Goal: Information Seeking & Learning: Learn about a topic

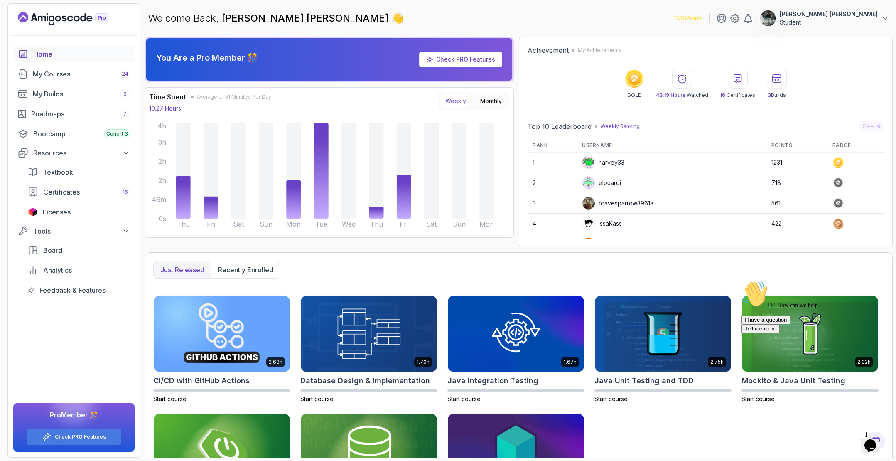
click at [742, 280] on icon "Chat attention grabber" at bounding box center [742, 280] width 0 height 0
drag, startPoint x: 880, startPoint y: 439, endPoint x: 862, endPoint y: 422, distance: 24.7
click at [880, 439] on img at bounding box center [874, 428] width 52 height 33
click at [874, 442] on icon "Close Chat This icon closes the chat window." at bounding box center [869, 447] width 10 height 10
drag, startPoint x: 891, startPoint y: 413, endPoint x: 1679, endPoint y: 807, distance: 880.7
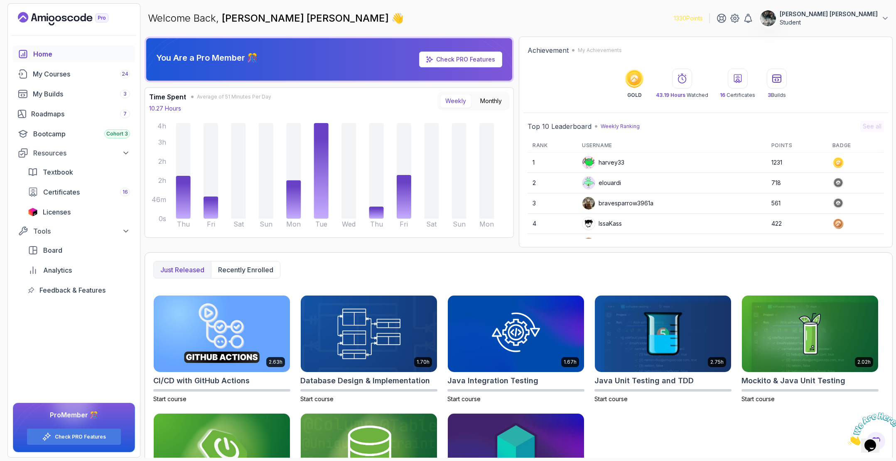
click at [848, 439] on icon "Close" at bounding box center [848, 442] width 0 height 7
click at [82, 74] on div "My Courses 24" at bounding box center [81, 74] width 97 height 10
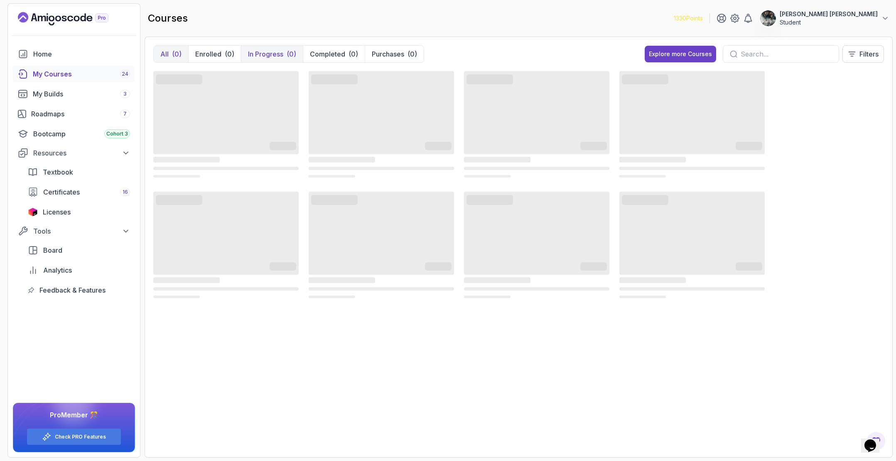
click at [261, 59] on button "In Progress (0)" at bounding box center [272, 54] width 62 height 17
click at [270, 50] on p "In Progress" at bounding box center [265, 54] width 35 height 10
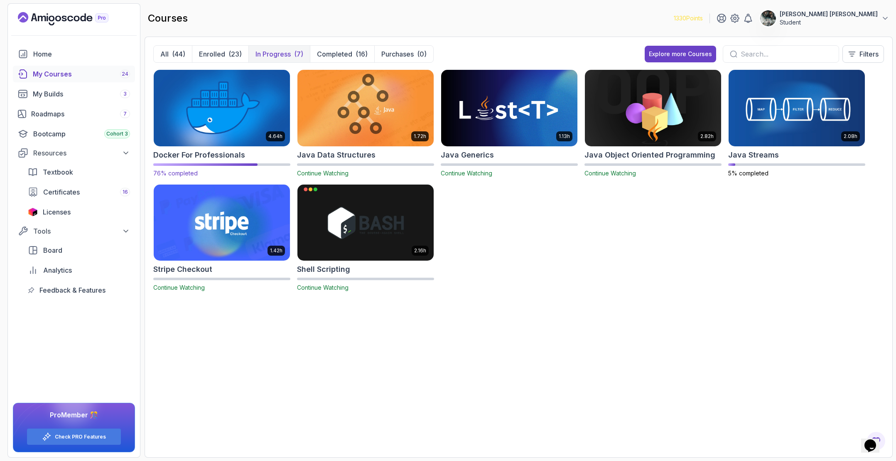
click at [213, 108] on img at bounding box center [221, 108] width 143 height 80
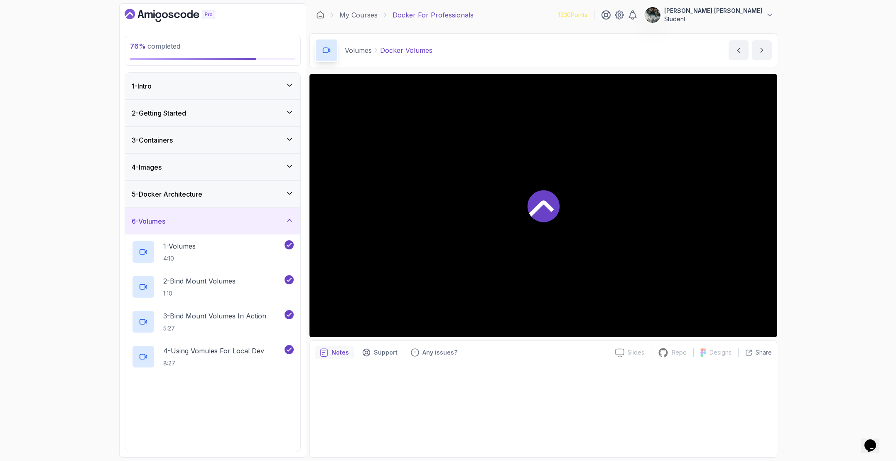
click at [217, 228] on div "6 - Volumes" at bounding box center [212, 221] width 175 height 27
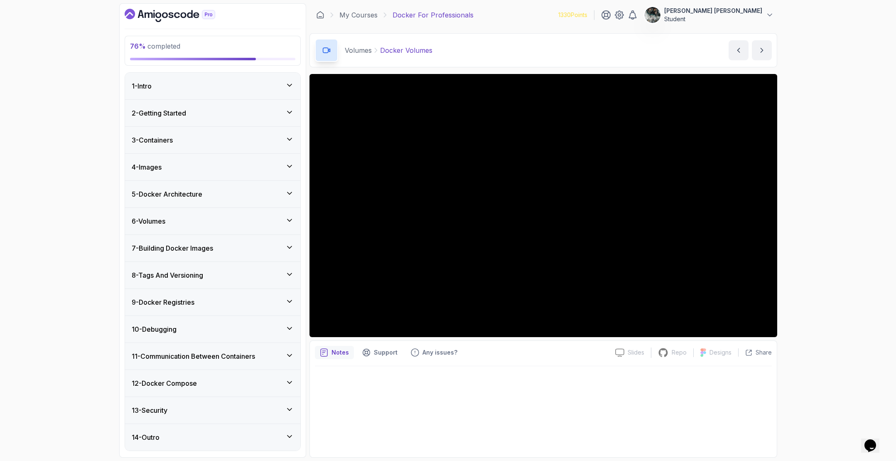
click at [202, 355] on h3 "11 - Communication Between Containers" at bounding box center [193, 356] width 123 height 10
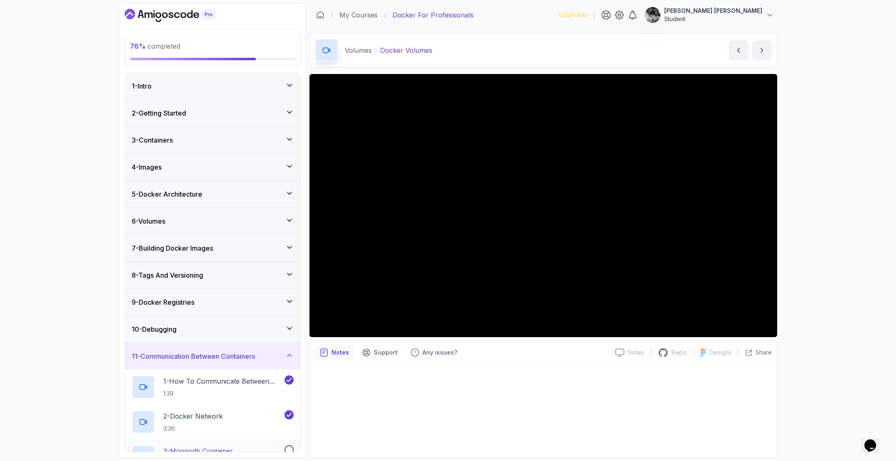
click at [222, 447] on p "3 - Mongodb Container" at bounding box center [198, 451] width 70 height 10
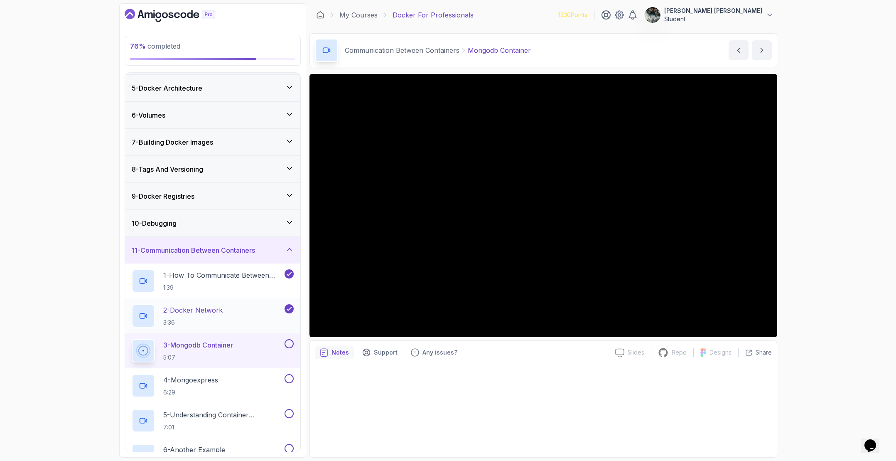
click at [204, 312] on p "2 - Docker Network" at bounding box center [192, 310] width 59 height 10
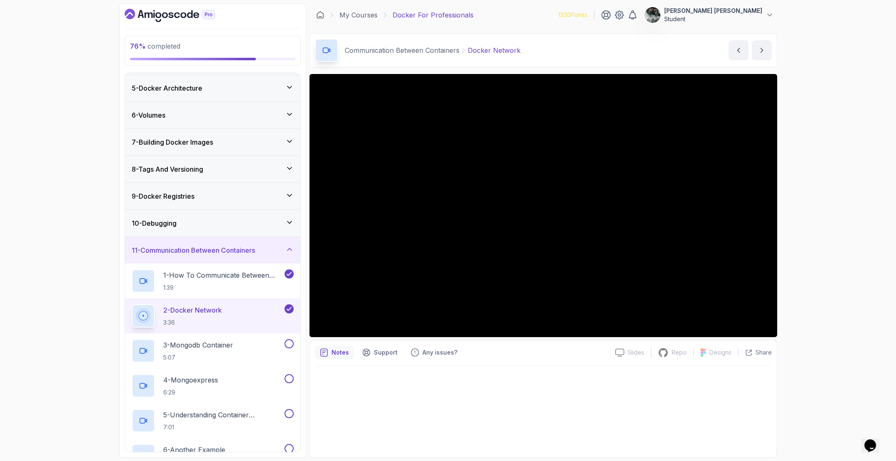
click at [845, 168] on div "76 % completed 1 - Intro 2 - Getting Started 3 - Containers 4 - Images 5 - Dock…" at bounding box center [448, 230] width 896 height 461
click at [238, 337] on div "3 - Mongodb Container 5:07" at bounding box center [212, 350] width 175 height 35
click at [231, 352] on h2 "3 - Mongodb Container 5:07" at bounding box center [198, 351] width 70 height 22
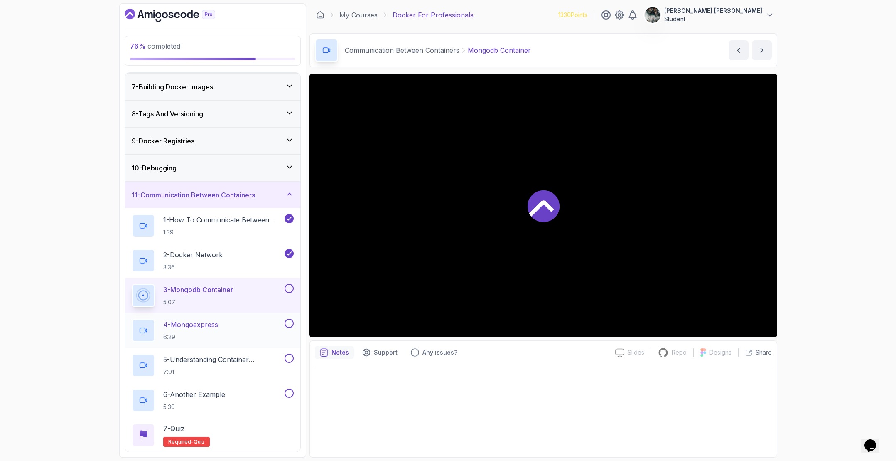
scroll to position [243, 0]
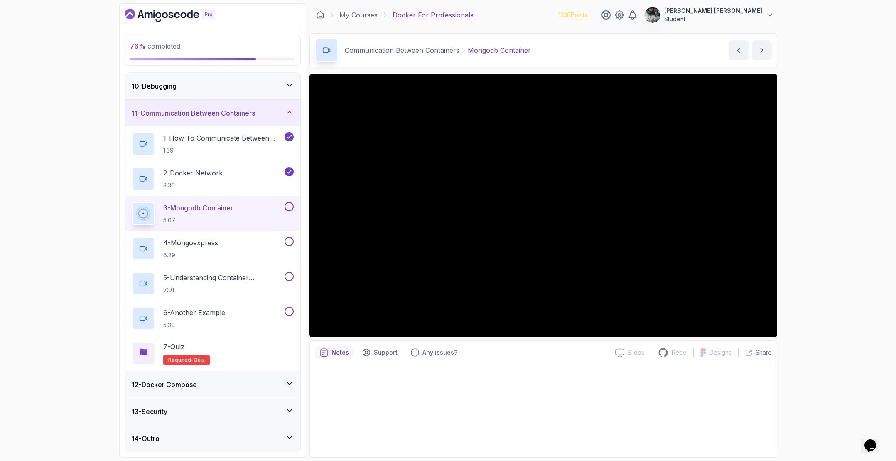
click at [291, 208] on button at bounding box center [289, 206] width 9 height 9
click at [215, 251] on p "6:29" at bounding box center [190, 255] width 55 height 8
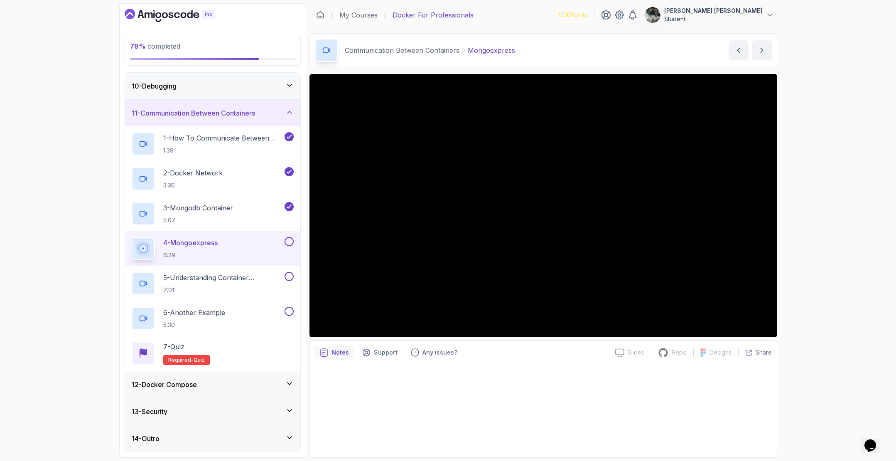
click at [288, 240] on button at bounding box center [289, 241] width 9 height 9
click at [285, 237] on button at bounding box center [289, 241] width 9 height 9
drag, startPoint x: 291, startPoint y: 238, endPoint x: 291, endPoint y: 243, distance: 5.0
click at [291, 238] on button at bounding box center [289, 241] width 9 height 9
click at [219, 287] on p "7:01" at bounding box center [223, 290] width 120 height 8
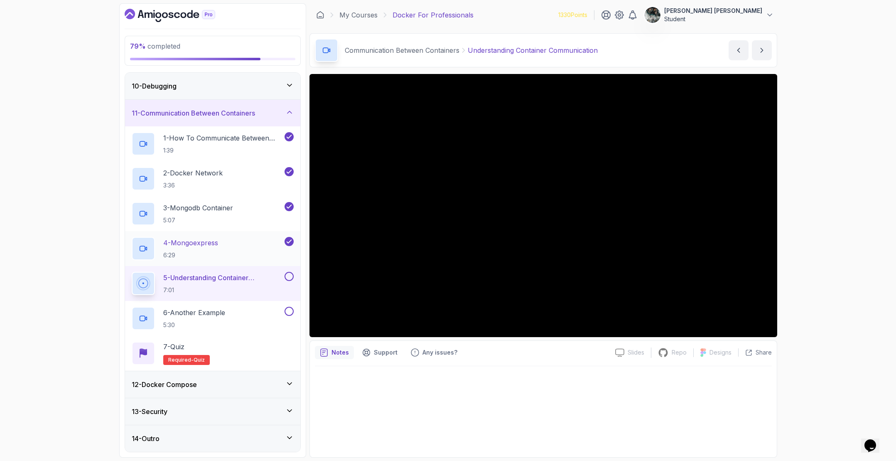
click at [256, 239] on div "4 - Mongoexpress 6:29" at bounding box center [207, 248] width 151 height 23
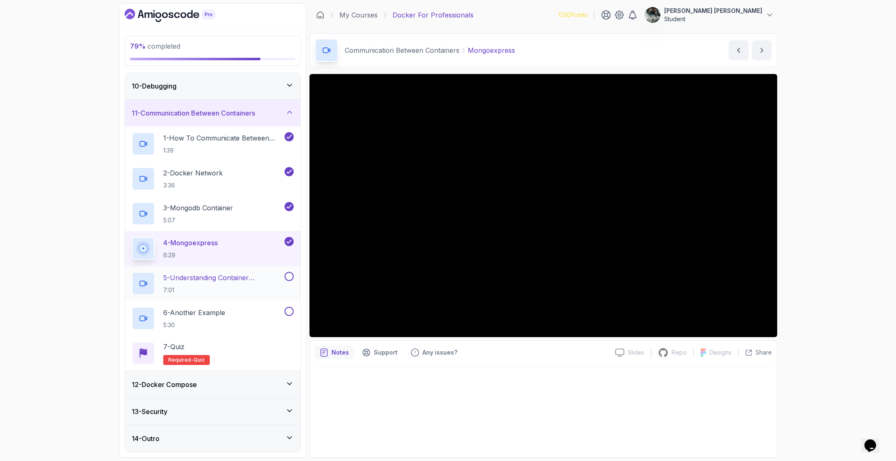
click at [257, 276] on p "5 - Understanding Container Communication" at bounding box center [223, 278] width 120 height 10
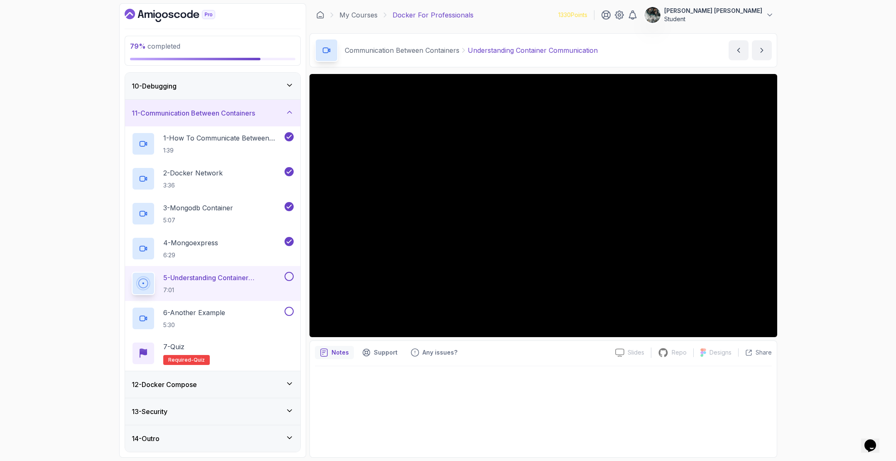
click at [290, 277] on button at bounding box center [289, 276] width 9 height 9
click at [256, 305] on div "6 - Another Example 5:30" at bounding box center [212, 318] width 175 height 35
click at [205, 308] on p "6 - Another Example" at bounding box center [194, 312] width 62 height 10
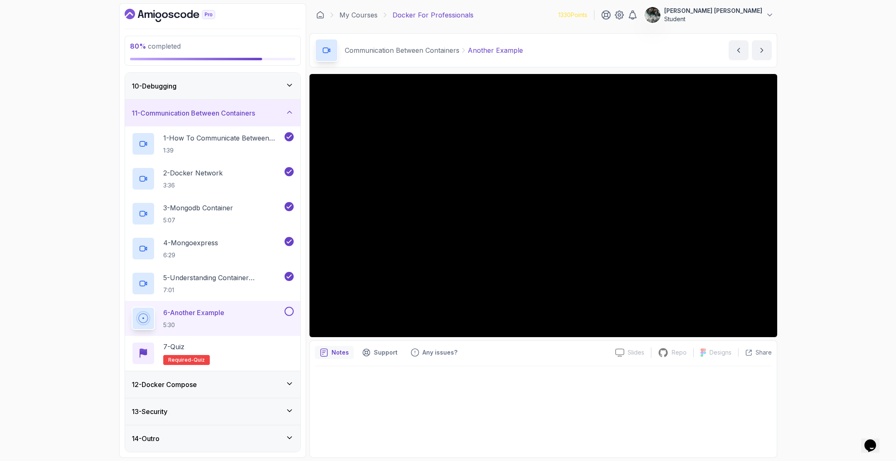
click at [290, 311] on button at bounding box center [289, 311] width 9 height 9
click at [231, 348] on div "7 - Quiz Required- quiz" at bounding box center [213, 353] width 162 height 23
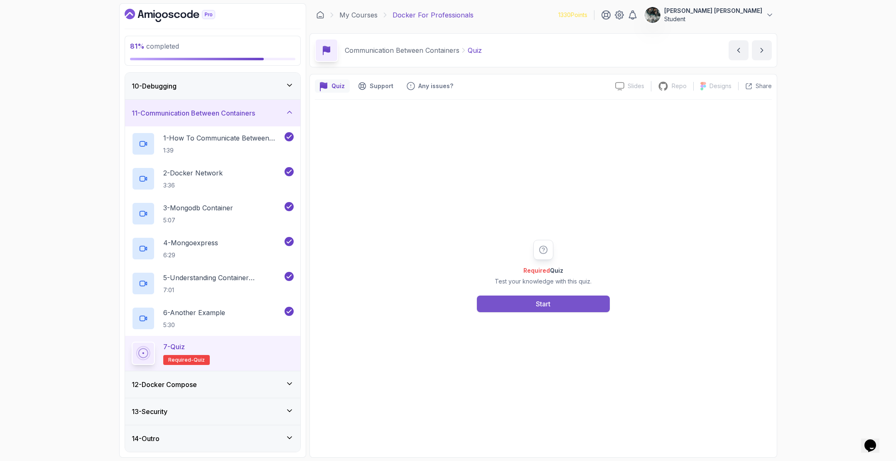
click at [564, 300] on button "Start" at bounding box center [543, 303] width 133 height 17
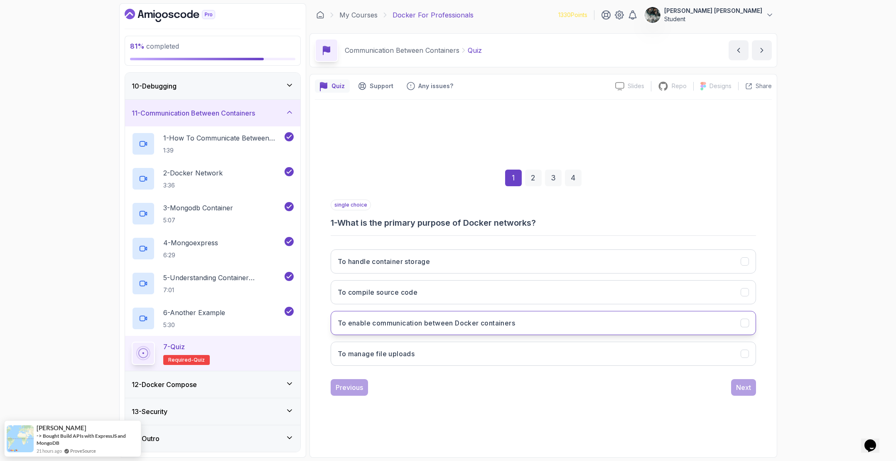
click at [381, 319] on h3 "To enable communication between Docker containers" at bounding box center [427, 323] width 178 height 10
click at [746, 388] on div "Next" at bounding box center [743, 387] width 15 height 10
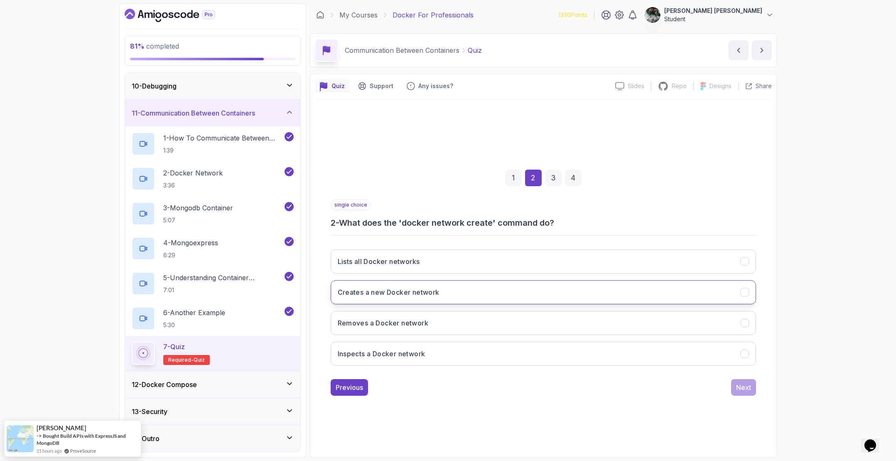
click at [462, 295] on button "Creates a new Docker network" at bounding box center [543, 292] width 425 height 24
click at [750, 391] on div "Next" at bounding box center [743, 387] width 15 height 10
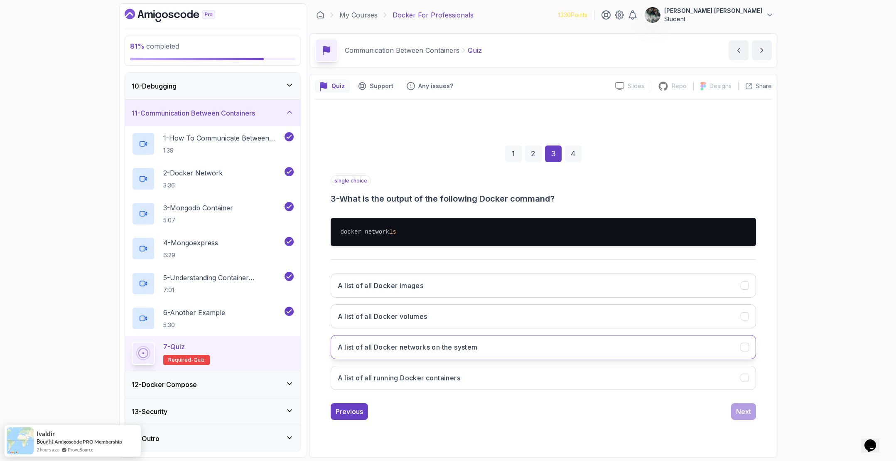
click at [478, 351] on h3 "A list of all Docker networks on the system" at bounding box center [408, 347] width 140 height 10
click at [736, 414] on div "Next" at bounding box center [743, 411] width 15 height 10
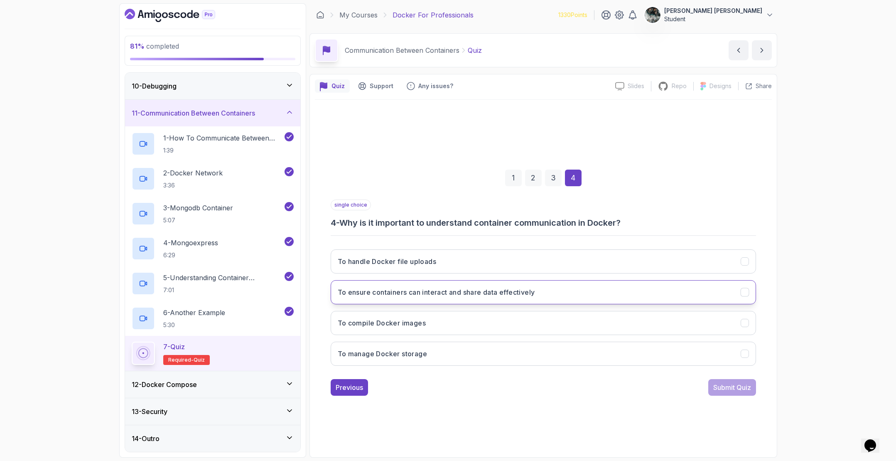
click at [469, 296] on h3 "To ensure containers can interact and share data effectively" at bounding box center [436, 292] width 197 height 10
click at [739, 400] on div "1 2 3 4 single choice 4 - Why is it important to understand container communica…" at bounding box center [543, 276] width 457 height 253
click at [735, 387] on div "Submit Quiz" at bounding box center [732, 387] width 38 height 10
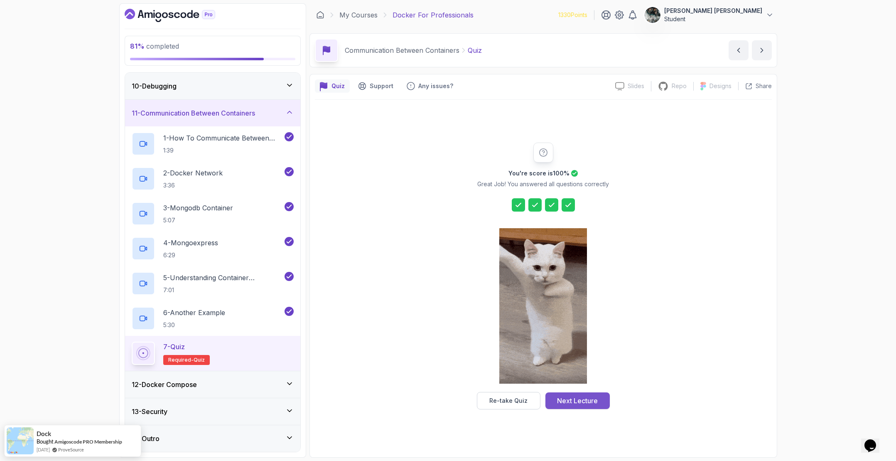
click at [589, 396] on div "Next Lecture" at bounding box center [577, 401] width 41 height 10
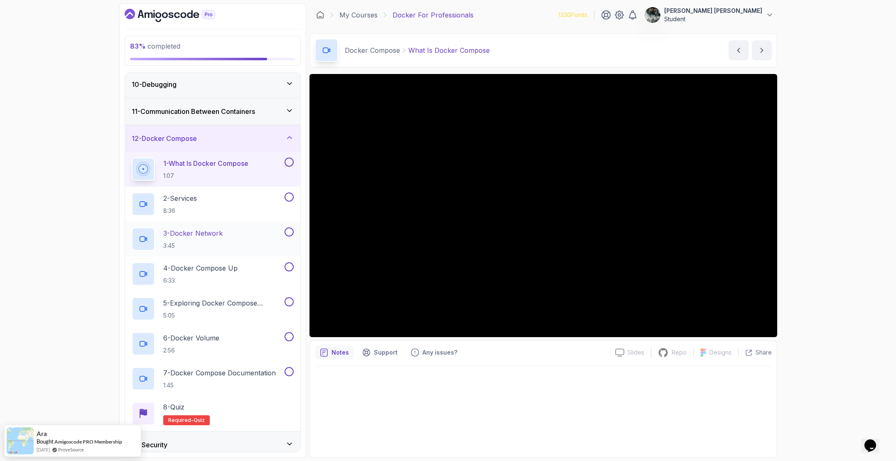
scroll to position [278, 0]
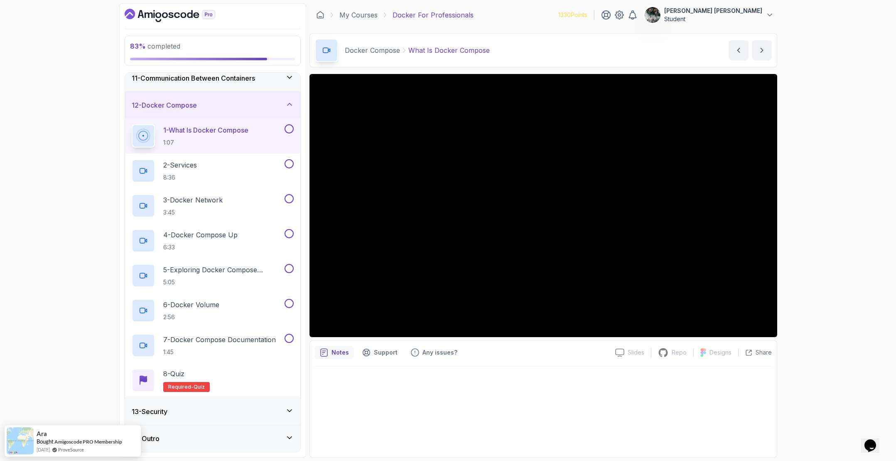
click at [286, 127] on button at bounding box center [289, 128] width 9 height 9
click at [192, 170] on h2 "2 - Services 8:36" at bounding box center [180, 171] width 34 height 22
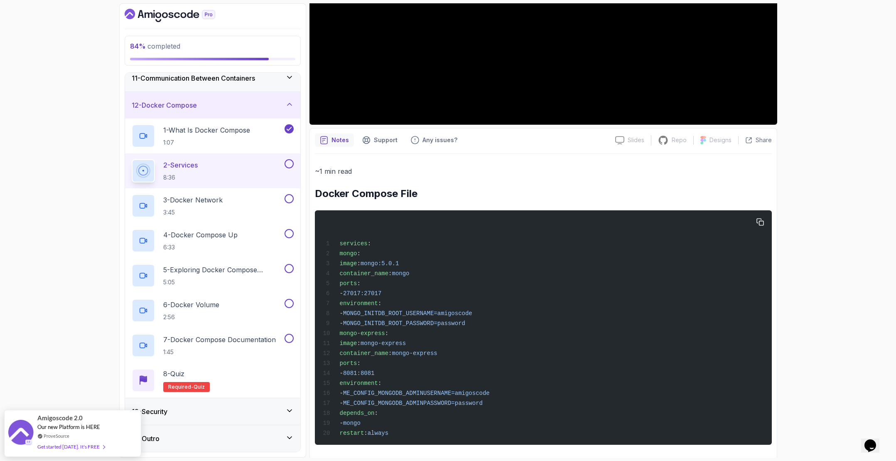
scroll to position [216, 0]
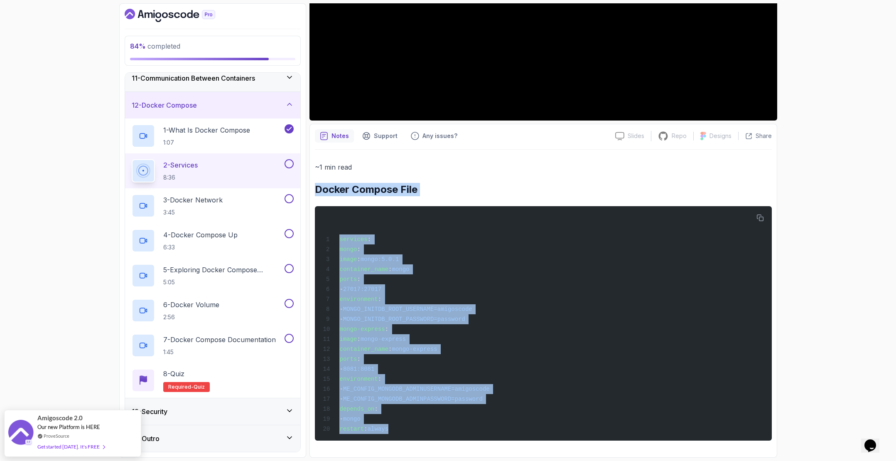
drag, startPoint x: 438, startPoint y: 430, endPoint x: 315, endPoint y: 191, distance: 268.5
click at [315, 191] on div "~1 min read Docker Compose File services : mongo : image : mongo:5.0.1 containe…" at bounding box center [543, 300] width 457 height 279
copy div "Docker Compose File services : mongo : image : mongo:5.0.1 container_name : mon…"
click at [514, 296] on div "services : mongo : image : mongo:5.0.1 container_name : mongo ports : - 27017:2…" at bounding box center [543, 323] width 444 height 224
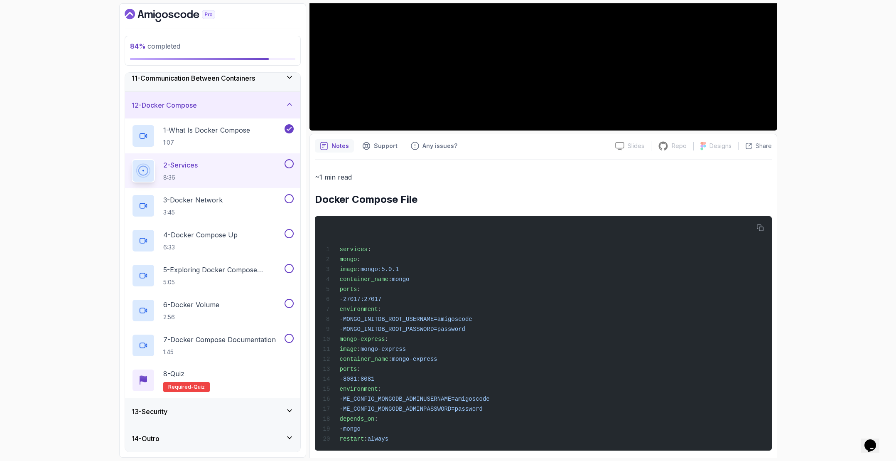
scroll to position [0, 0]
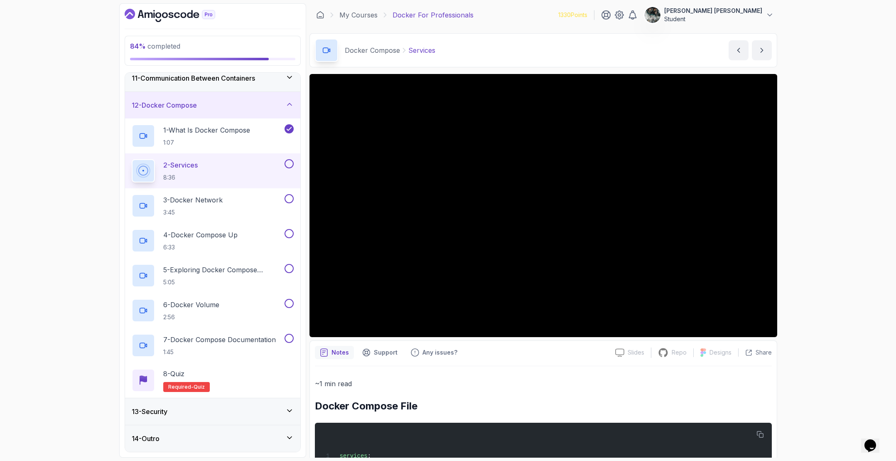
click at [290, 161] on button at bounding box center [289, 163] width 9 height 9
click at [860, 288] on div "85 % completed 1 - Intro 2 - Getting Started 3 - Containers 4 - Images 5 - Dock…" at bounding box center [448, 230] width 896 height 461
click at [226, 203] on div "3 - Docker Network 3:45" at bounding box center [207, 205] width 151 height 23
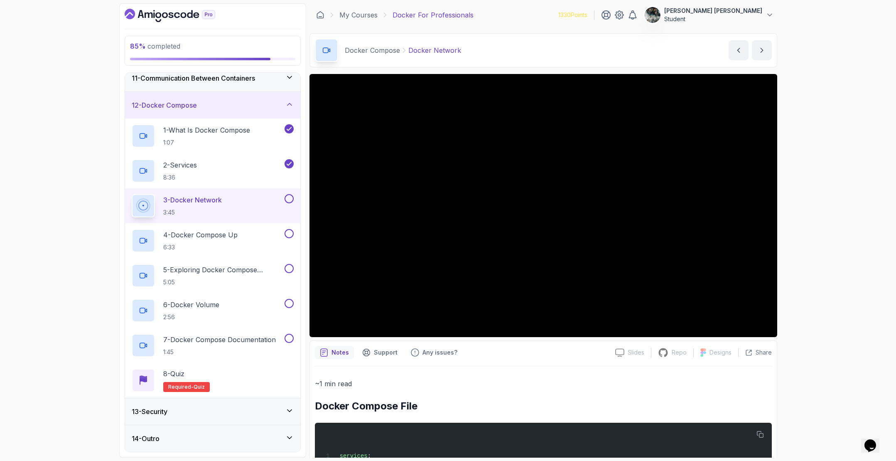
click at [286, 199] on button at bounding box center [289, 198] width 9 height 9
click at [213, 240] on h2 "4 - Docker Compose Up 6:33" at bounding box center [200, 241] width 74 height 22
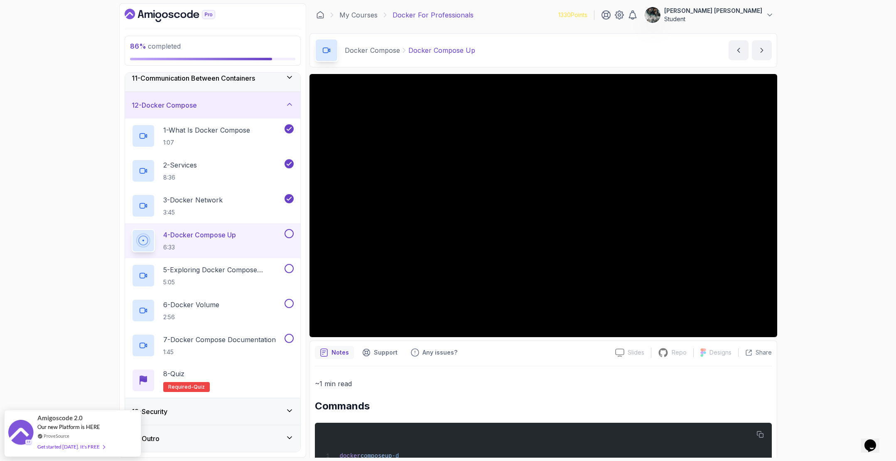
drag, startPoint x: 289, startPoint y: 232, endPoint x: 290, endPoint y: 225, distance: 7.1
click at [290, 226] on div "4 - Docker Compose Up 6:33" at bounding box center [212, 240] width 175 height 35
click at [288, 232] on button at bounding box center [289, 233] width 9 height 9
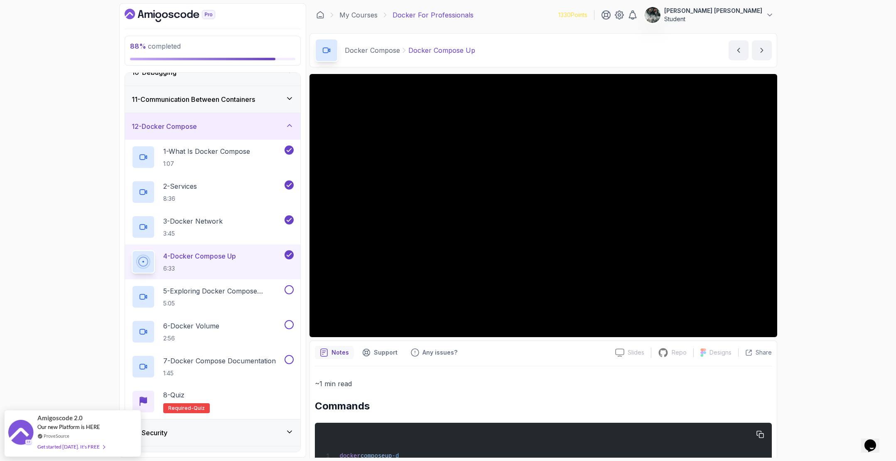
scroll to position [97, 0]
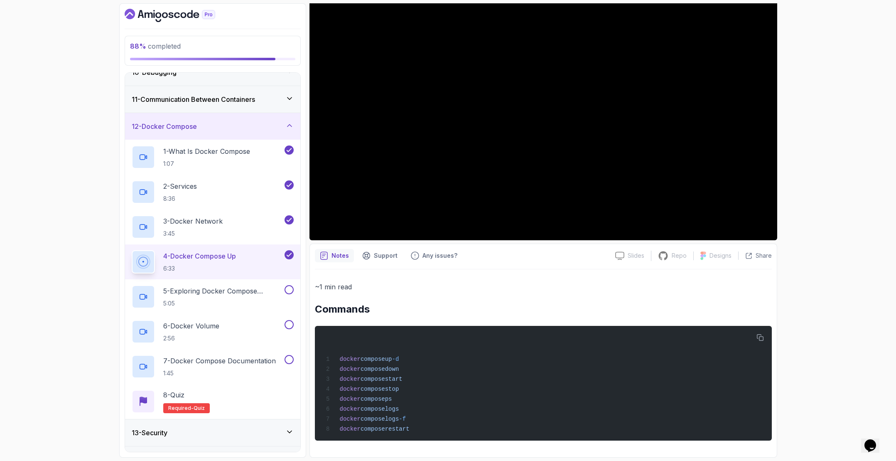
click at [71, 129] on div "88 % completed 1 - Intro 2 - Getting Started 3 - Containers 4 - Images 5 - Dock…" at bounding box center [448, 230] width 896 height 461
click at [843, 88] on div "88 % completed 1 - Intro 2 - Getting Started 3 - Containers 4 - Images 5 - Dock…" at bounding box center [448, 230] width 896 height 461
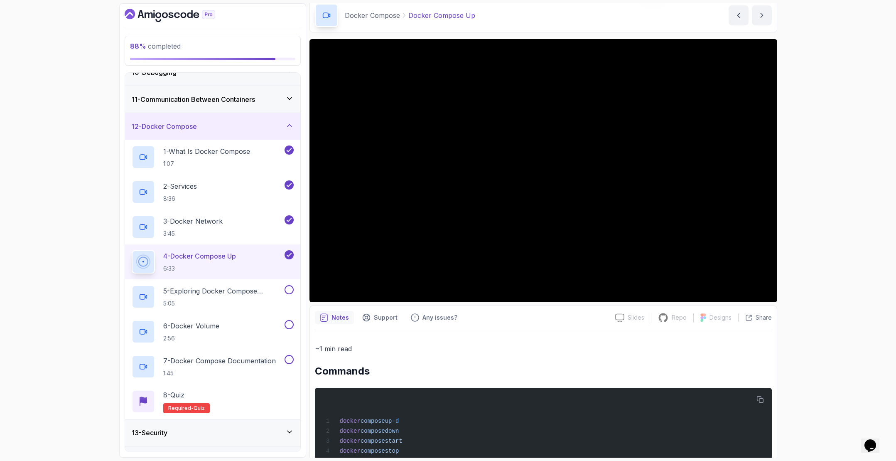
scroll to position [0, 0]
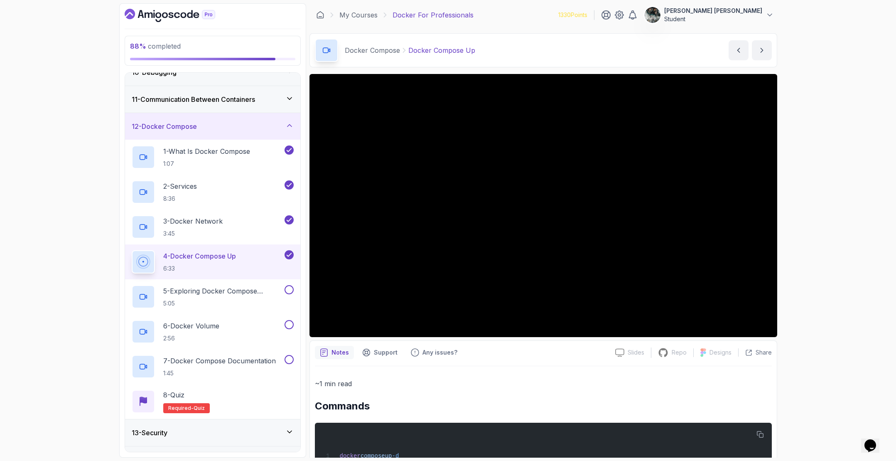
click at [789, 200] on div "88 % completed 1 - Intro 2 - Getting Started 3 - Containers 4 - Images 5 - Dock…" at bounding box center [448, 230] width 896 height 461
click at [211, 297] on h2 "5 - Exploring Docker Compose Commands 5:05" at bounding box center [223, 297] width 120 height 22
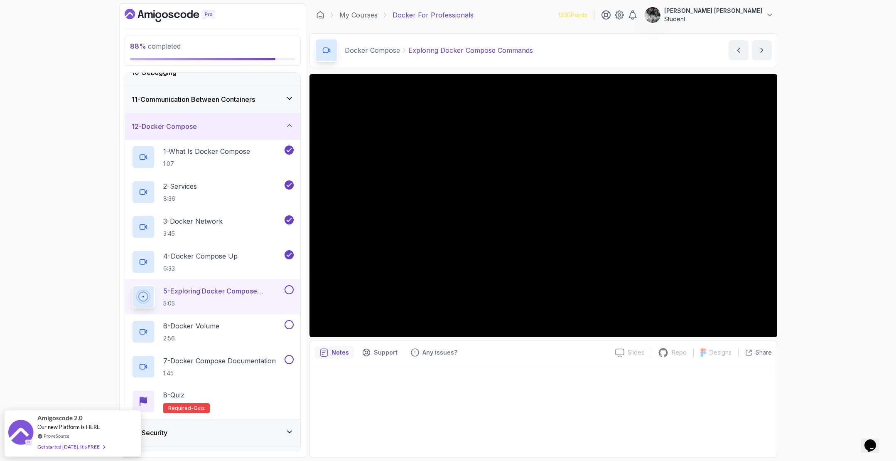
click at [290, 288] on button at bounding box center [289, 289] width 9 height 9
click at [290, 360] on button at bounding box center [289, 360] width 9 height 9
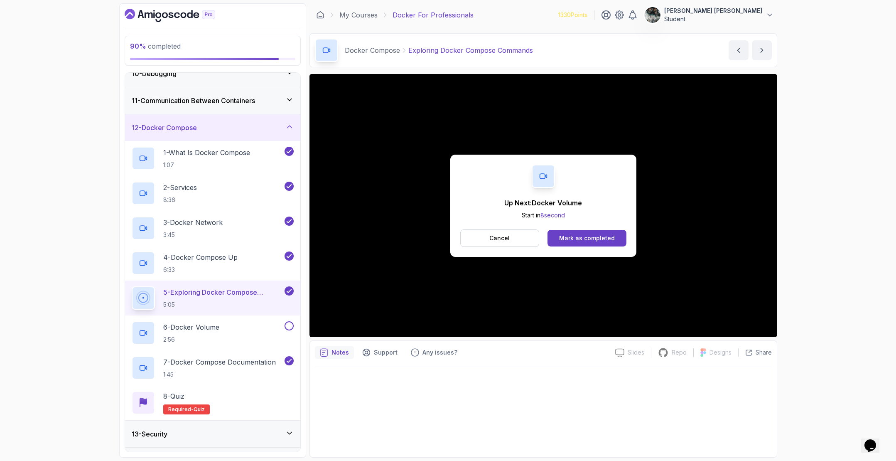
click at [592, 225] on div "Up Next: Docker Volume Start in 8 second Cancel Mark as completed" at bounding box center [543, 206] width 186 height 102
click at [594, 240] on div "Mark as completed" at bounding box center [587, 238] width 56 height 8
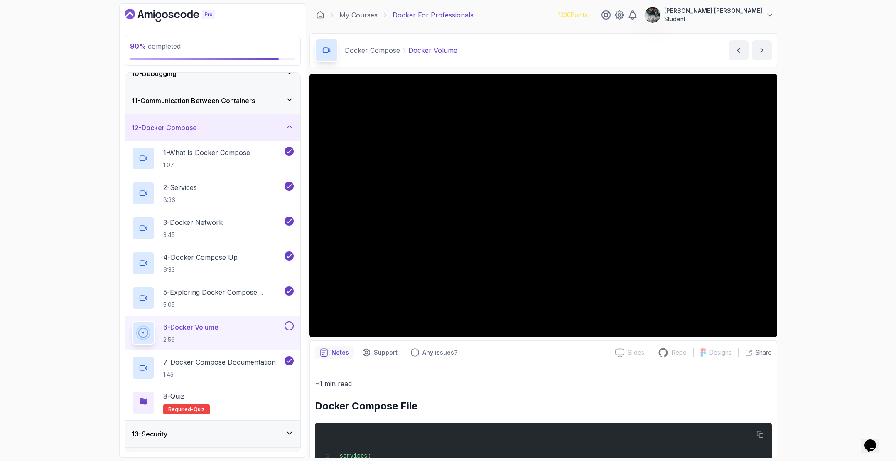
scroll to position [25, 0]
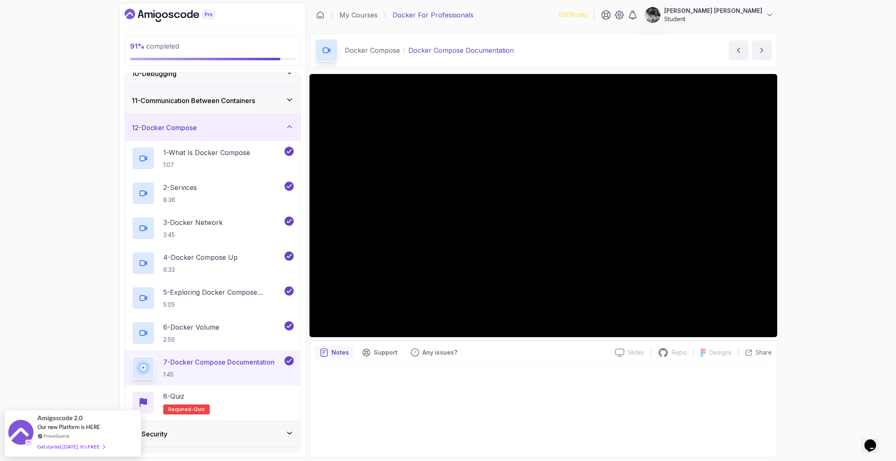
click at [203, 382] on div "7 - Docker Compose Documentation 1:45" at bounding box center [212, 367] width 175 height 35
click at [210, 401] on div "8 - Quiz Required- quiz" at bounding box center [213, 402] width 162 height 23
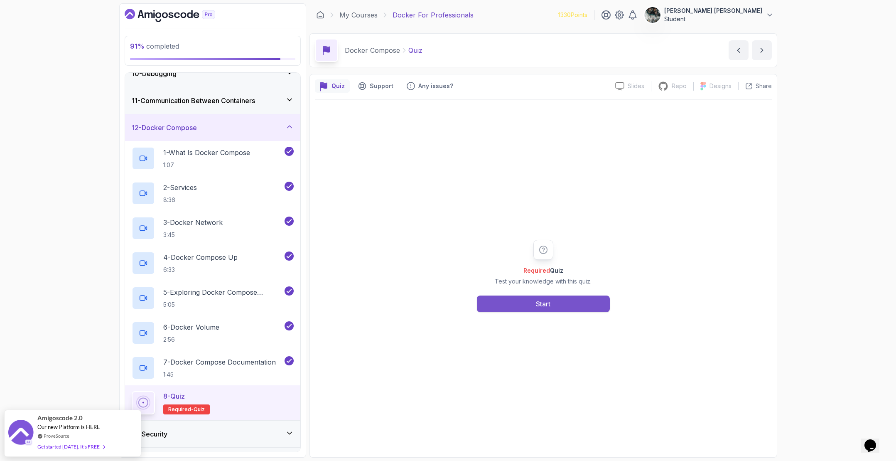
click at [539, 302] on div "Start" at bounding box center [543, 304] width 15 height 10
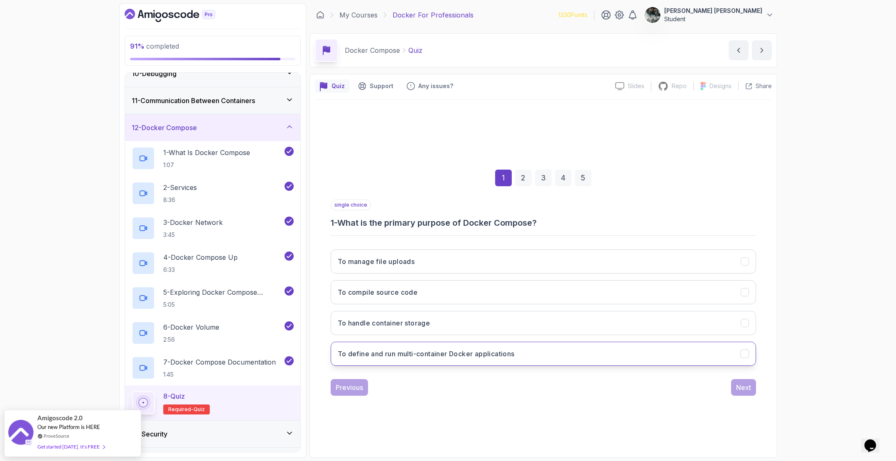
click at [438, 354] on h3 "To define and run multi-container Docker applications" at bounding box center [426, 354] width 177 height 10
click at [743, 387] on div "Next" at bounding box center [743, 387] width 15 height 10
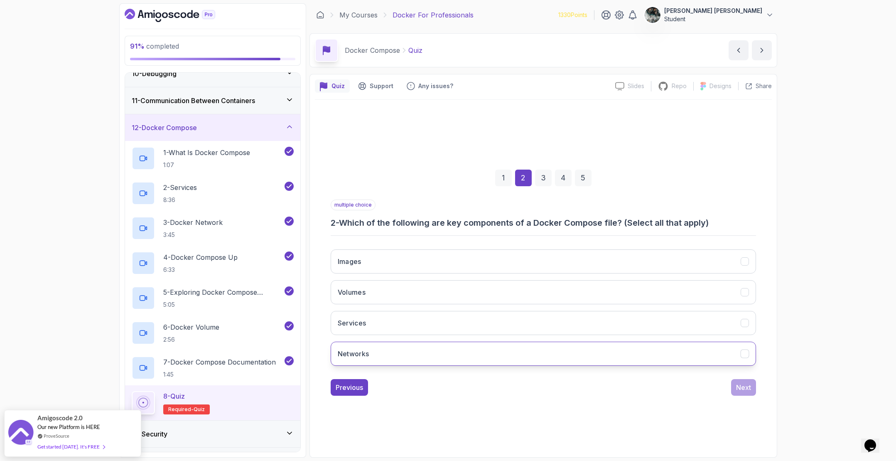
click at [371, 359] on button "Networks" at bounding box center [543, 354] width 425 height 24
click at [376, 294] on button "Volumes" at bounding box center [543, 292] width 425 height 24
click at [374, 324] on button "Services" at bounding box center [543, 323] width 425 height 24
click at [745, 389] on div "Next" at bounding box center [743, 387] width 15 height 10
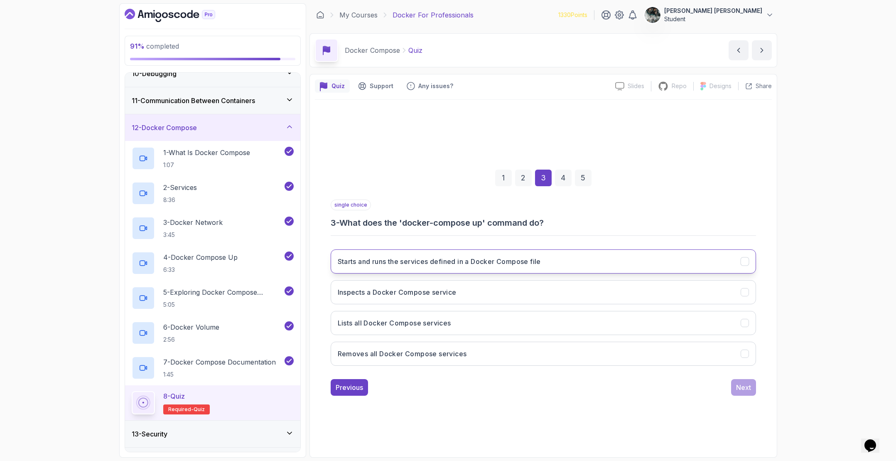
click at [421, 264] on h3 "Starts and runs the services defined in a Docker Compose file" at bounding box center [439, 261] width 203 height 10
click at [749, 386] on div "Next" at bounding box center [743, 387] width 15 height 10
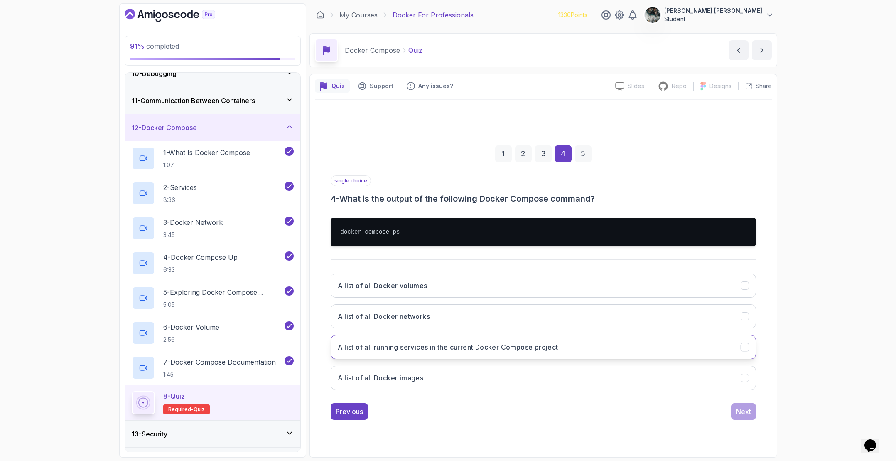
click at [519, 347] on h3 "A list of all running services in the current Docker Compose project" at bounding box center [448, 347] width 221 height 10
drag, startPoint x: 727, startPoint y: 400, endPoint x: 735, endPoint y: 405, distance: 9.7
click at [729, 401] on div "single choice 4 - What is the output of the following Docker Compose command? d…" at bounding box center [543, 297] width 425 height 244
click at [749, 412] on div "Next" at bounding box center [743, 411] width 15 height 10
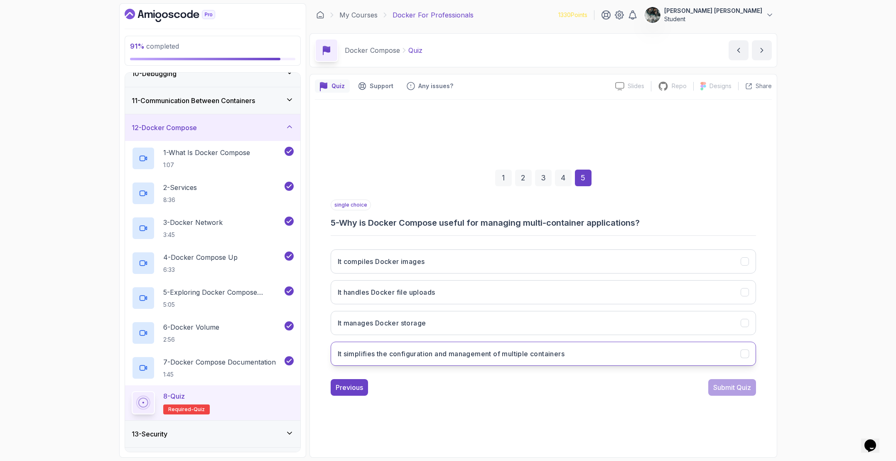
click at [476, 350] on h3 "It simplifies the configuration and management of multiple containers" at bounding box center [451, 354] width 227 height 10
click at [746, 378] on div "single choice 5 - Why is Docker Compose useful for managing multi-container app…" at bounding box center [543, 297] width 425 height 196
click at [742, 394] on button "Submit Quiz" at bounding box center [732, 387] width 48 height 17
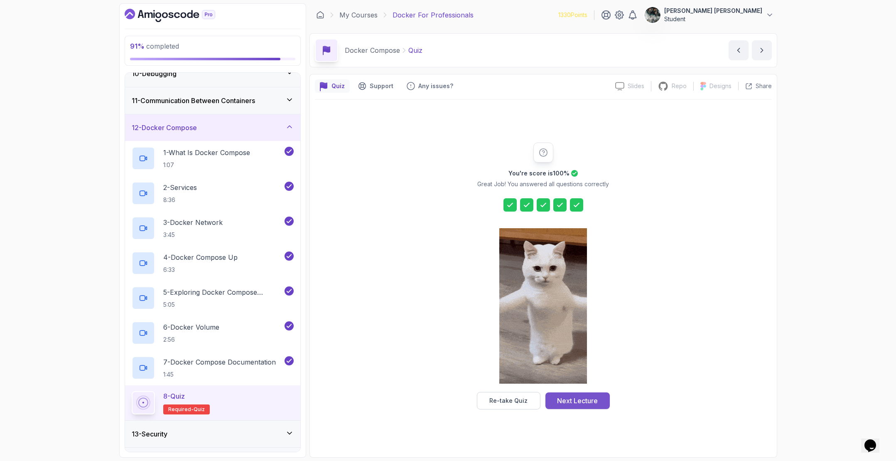
click at [585, 400] on div "Next Lecture" at bounding box center [577, 401] width 41 height 10
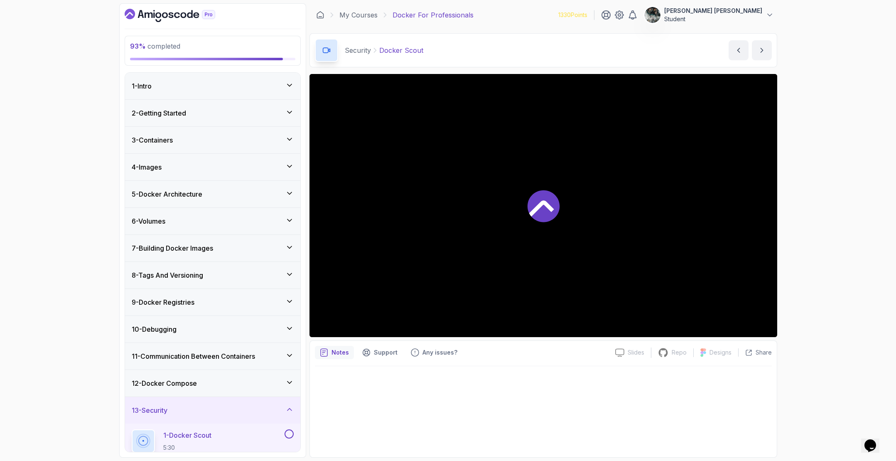
scroll to position [208, 0]
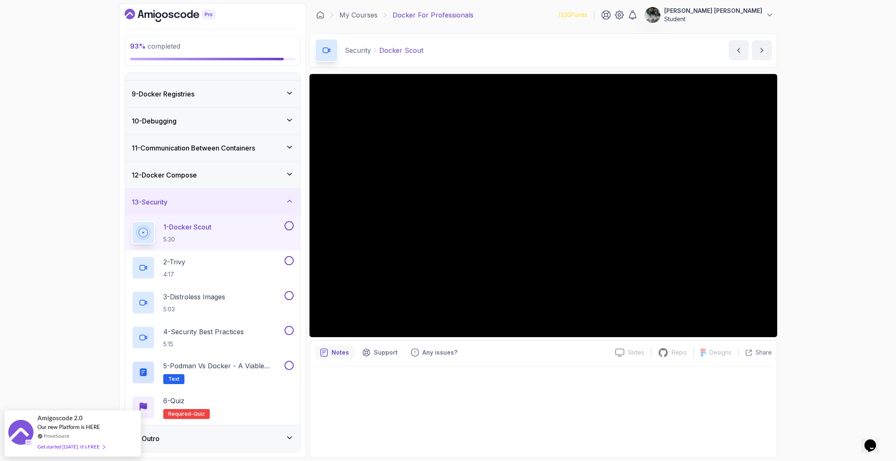
click at [289, 227] on button at bounding box center [289, 225] width 9 height 9
click at [839, 145] on div "94 % completed 1 - Intro 2 - Getting Started 3 - Containers 4 - Images 5 - Dock…" at bounding box center [448, 230] width 896 height 461
click at [220, 276] on div "2 - Trivy 4:17" at bounding box center [207, 267] width 151 height 23
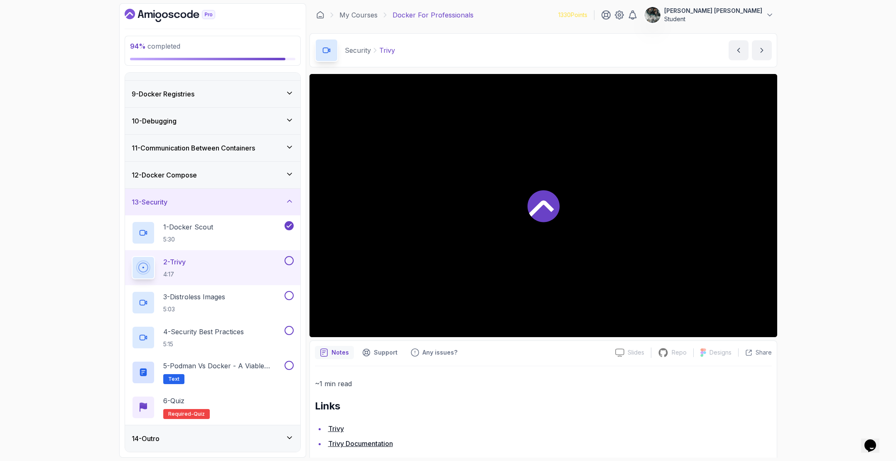
click at [226, 263] on div "2 - Trivy 4:17" at bounding box center [207, 267] width 151 height 23
click at [289, 260] on button at bounding box center [289, 260] width 9 height 9
click at [225, 300] on p "3 - Distroless Images" at bounding box center [194, 297] width 62 height 10
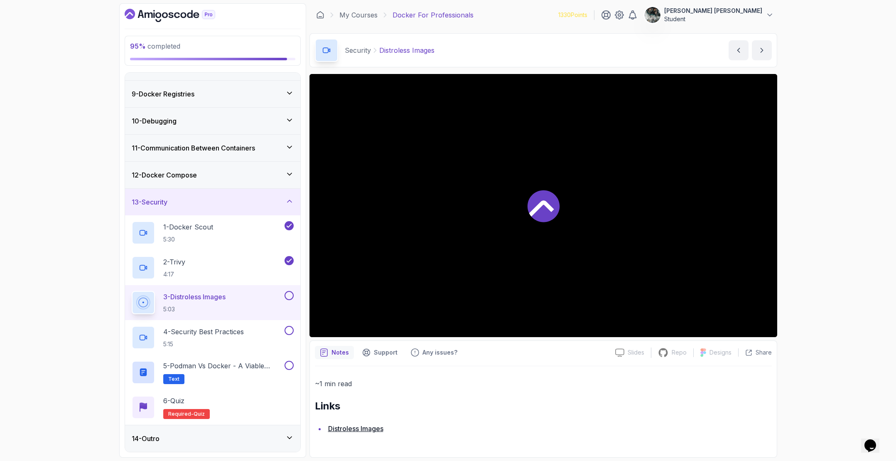
click at [292, 293] on button at bounding box center [289, 295] width 9 height 9
click at [278, 439] on div "14 - Outro" at bounding box center [213, 438] width 162 height 10
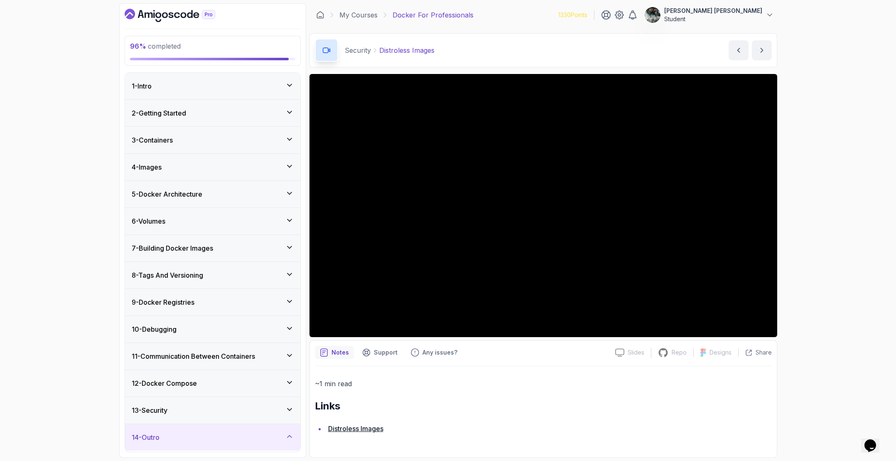
scroll to position [69, 0]
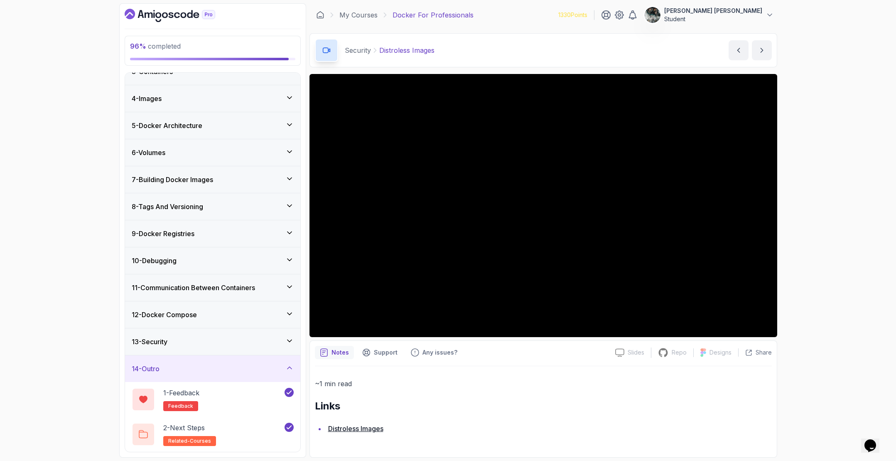
click at [206, 347] on div "13 - Security" at bounding box center [212, 341] width 175 height 27
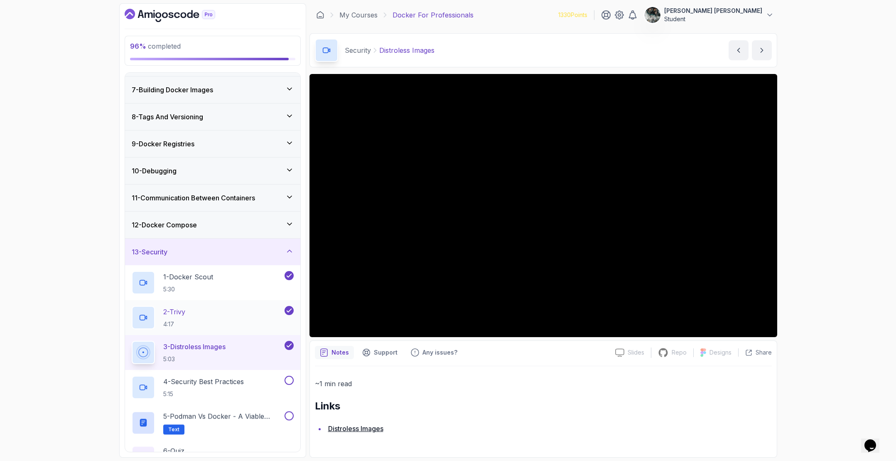
scroll to position [208, 0]
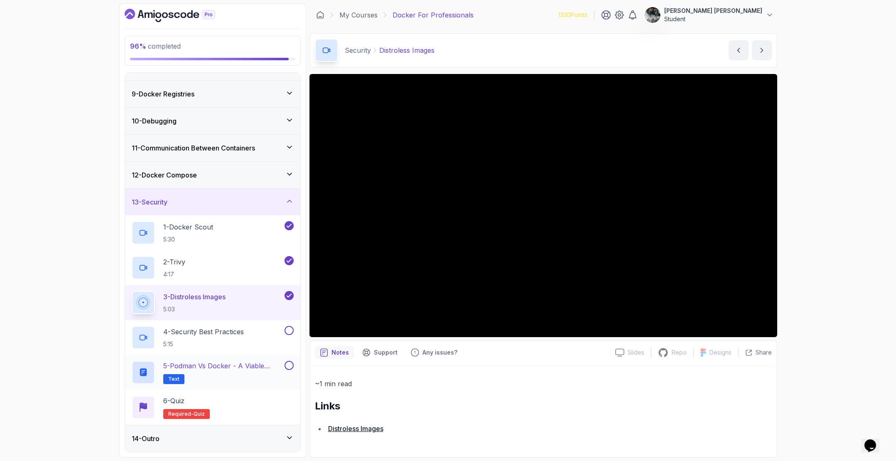
click at [292, 366] on button at bounding box center [289, 365] width 9 height 9
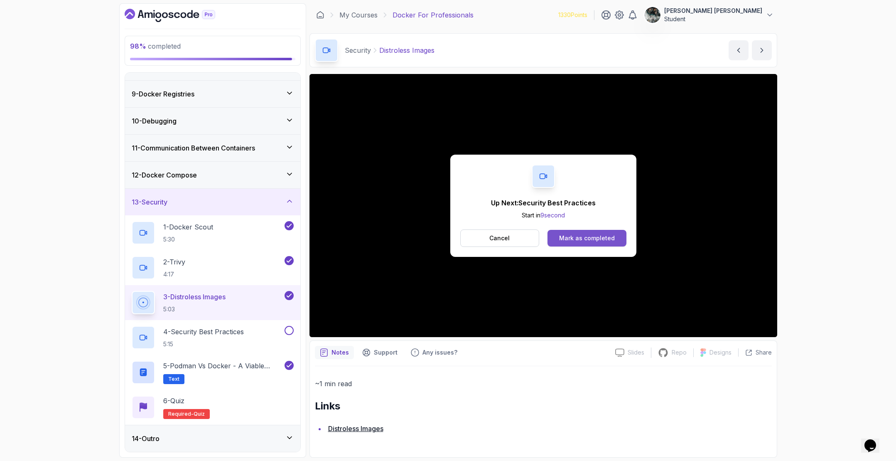
click at [594, 236] on div "Mark as completed" at bounding box center [587, 238] width 56 height 8
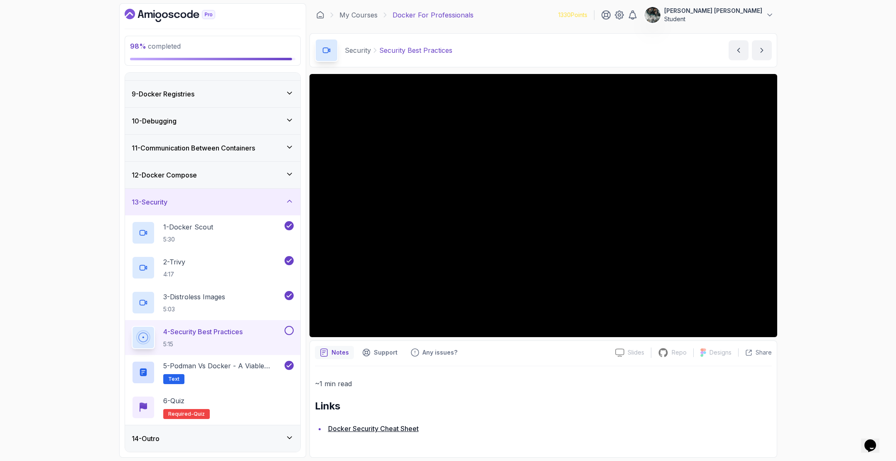
click at [290, 329] on button at bounding box center [289, 330] width 9 height 9
click at [233, 363] on p "5 - Podman vs Docker - A Viable Alternative" at bounding box center [223, 366] width 120 height 10
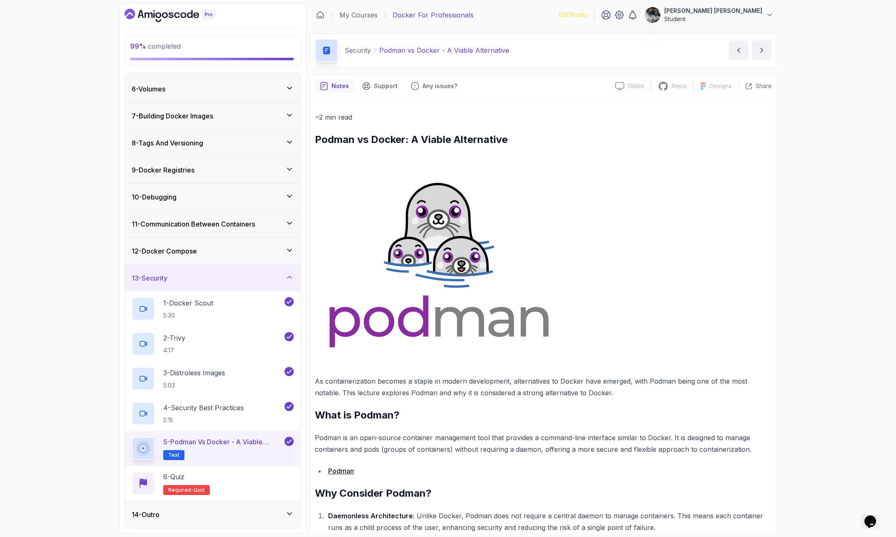
click at [464, 213] on img at bounding box center [439, 261] width 248 height 202
click at [459, 196] on img at bounding box center [439, 261] width 248 height 202
click at [227, 413] on h2 "4 - Security Best Practices 5:15" at bounding box center [203, 414] width 81 height 22
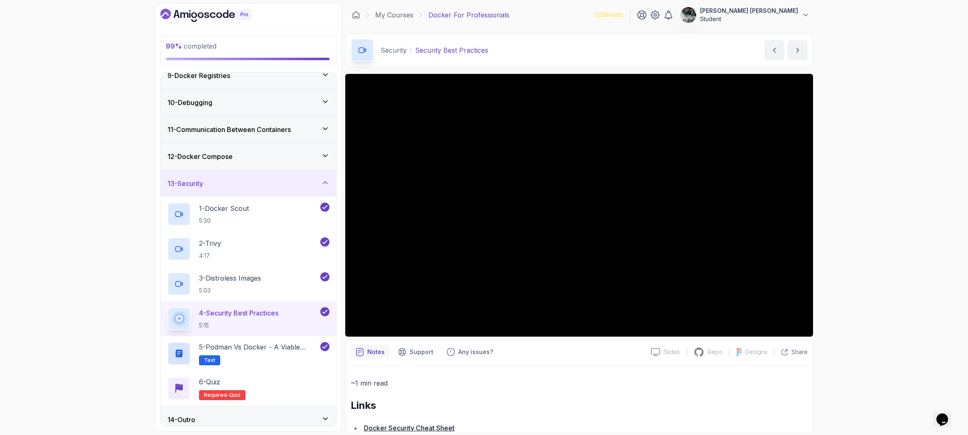
scroll to position [232, 0]
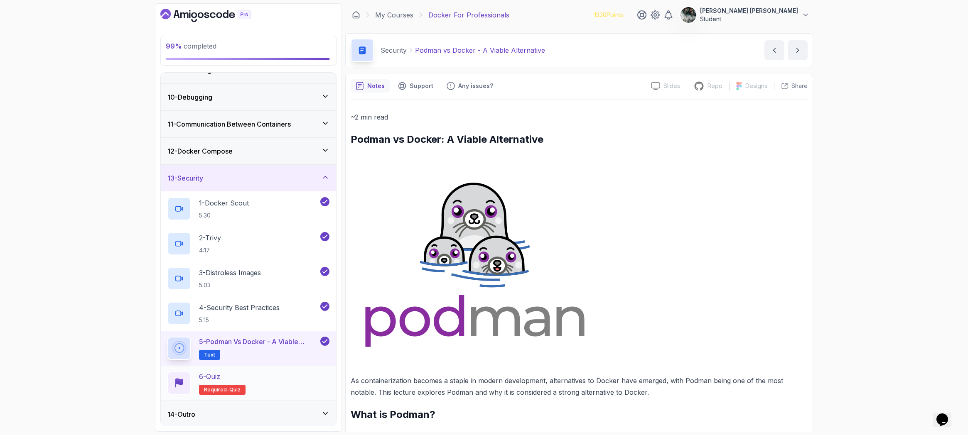
click at [247, 375] on div "6 - Quiz Required- quiz" at bounding box center [248, 383] width 162 height 23
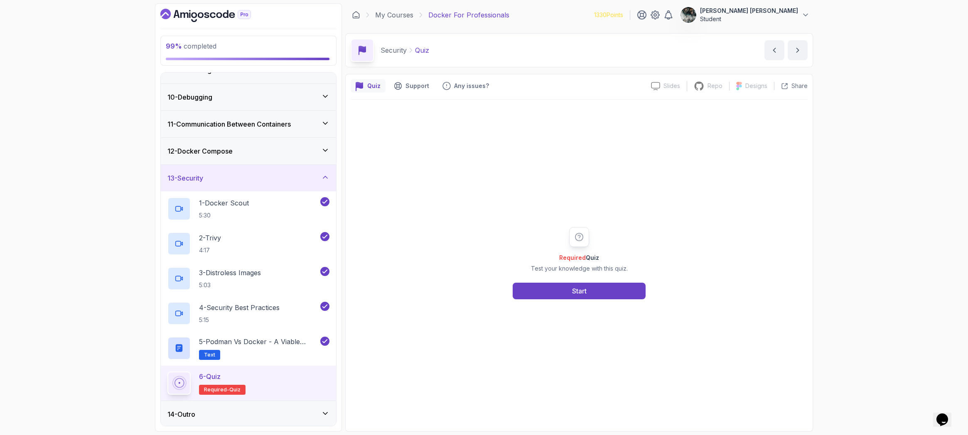
drag, startPoint x: 593, startPoint y: 271, endPoint x: 589, endPoint y: 278, distance: 8.1
click at [593, 271] on p "Test your knowledge with this quiz." at bounding box center [579, 269] width 97 height 8
click at [584, 292] on div "Start" at bounding box center [579, 291] width 15 height 10
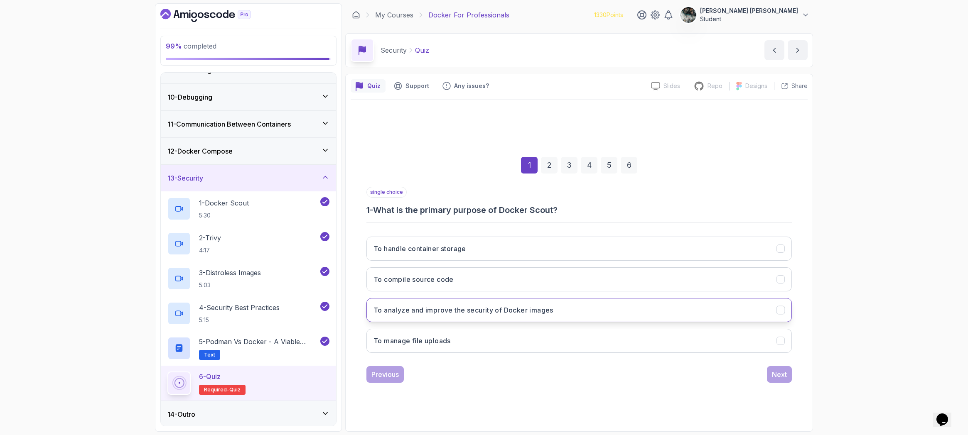
click at [539, 308] on h3 "To analyze and improve the security of Docker images" at bounding box center [464, 310] width 180 height 10
click at [784, 374] on div "Next" at bounding box center [779, 375] width 15 height 10
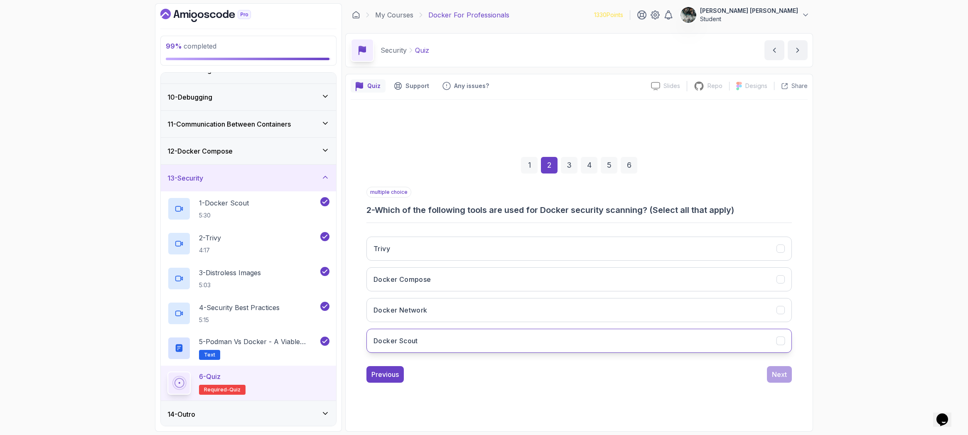
click at [422, 343] on button "Docker Scout" at bounding box center [578, 341] width 425 height 24
click at [780, 374] on div "Next" at bounding box center [779, 375] width 15 height 10
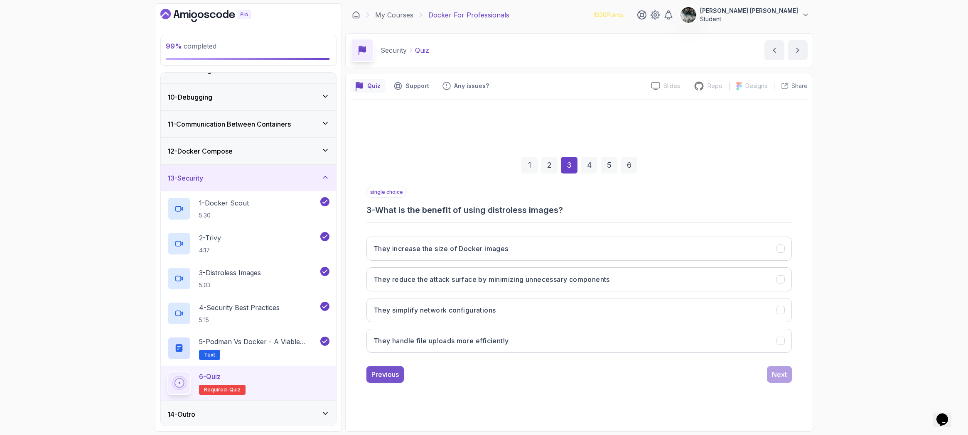
click at [391, 371] on div "Previous" at bounding box center [384, 375] width 27 height 10
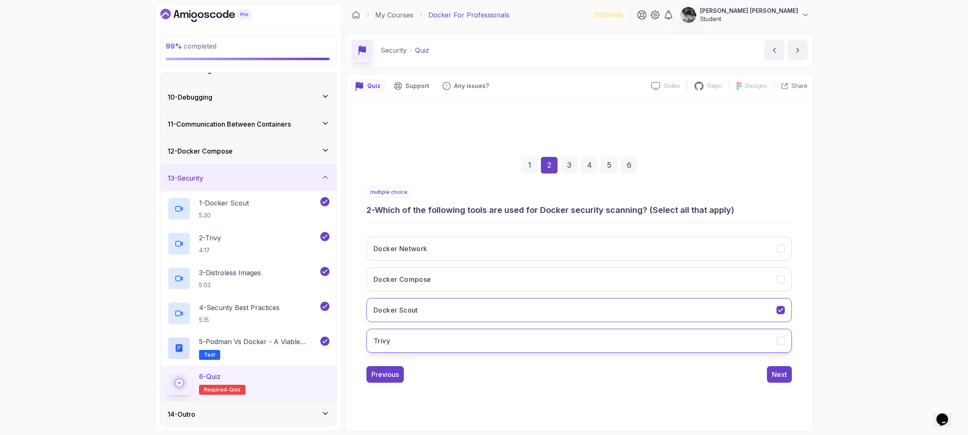
click at [403, 335] on button "Trivy" at bounding box center [578, 341] width 425 height 24
click at [396, 337] on button "Trivy" at bounding box center [578, 341] width 425 height 24
click at [396, 339] on button "Trivy" at bounding box center [578, 341] width 425 height 24
click at [780, 374] on div "Next" at bounding box center [779, 375] width 15 height 10
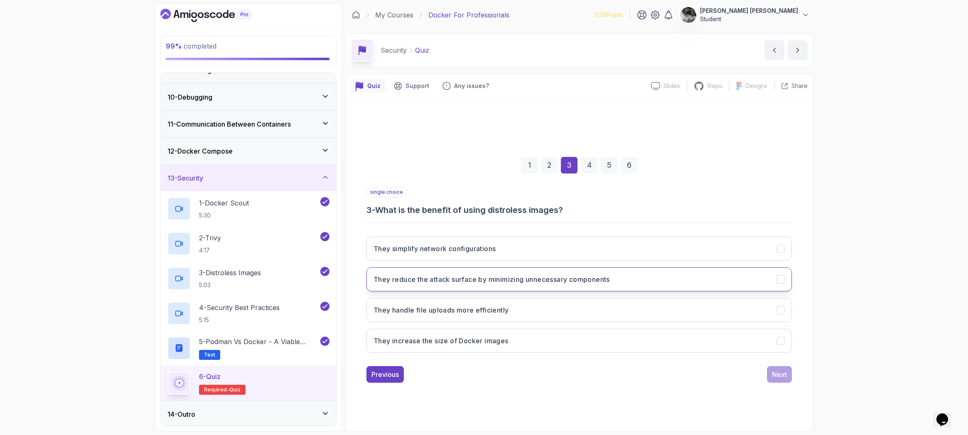
click at [444, 279] on h3 "They reduce the attack surface by minimizing unnecessary components" at bounding box center [492, 280] width 236 height 10
click at [786, 380] on button "Next" at bounding box center [779, 374] width 25 height 17
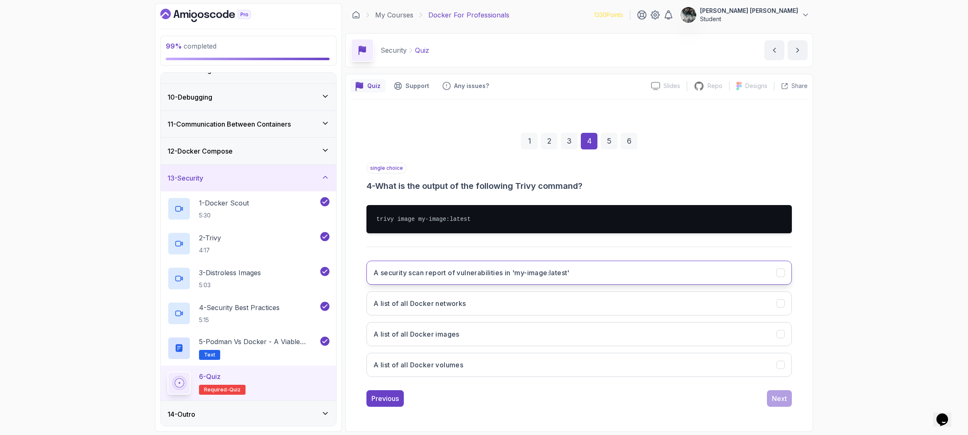
click at [439, 276] on h3 "A security scan report of vulnerabilities in 'my-image:latest'" at bounding box center [472, 273] width 196 height 10
click at [776, 403] on div "Next" at bounding box center [779, 399] width 15 height 10
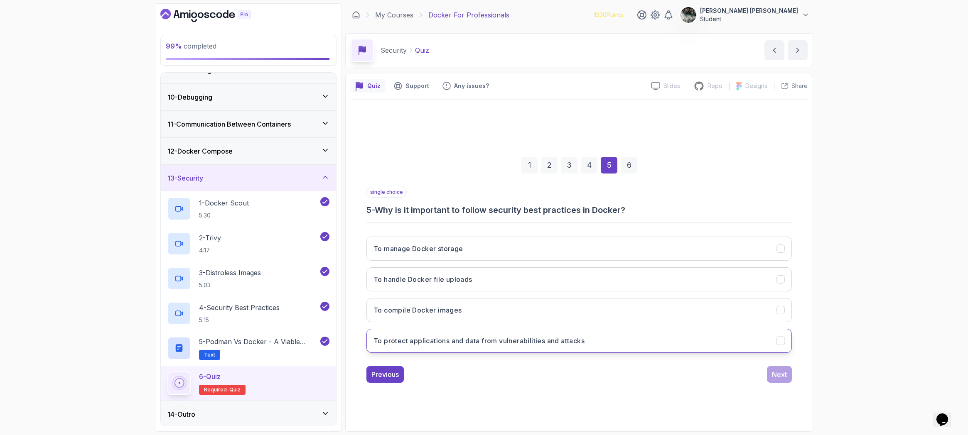
click at [567, 342] on h3 "To protect applications and data from vulnerabilities and attacks" at bounding box center [479, 341] width 211 height 10
click at [781, 375] on div "Next" at bounding box center [779, 375] width 15 height 10
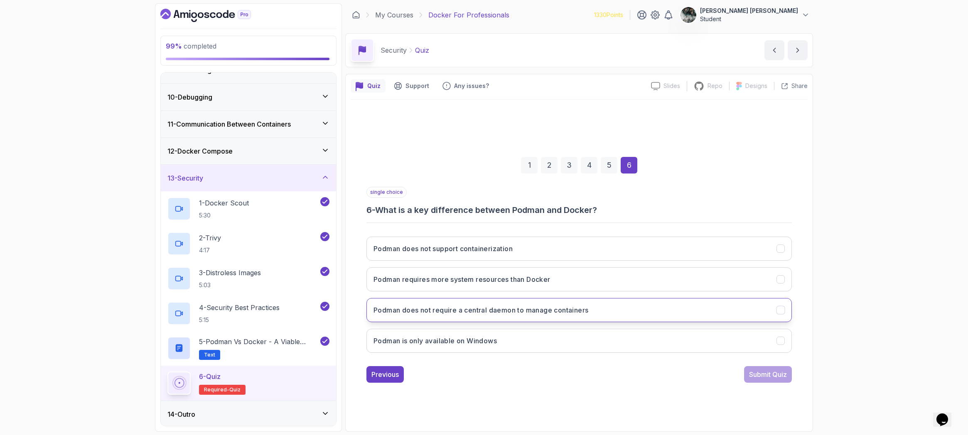
click at [509, 315] on h3 "Podman does not require a central daemon to manage containers" at bounding box center [481, 310] width 215 height 10
drag, startPoint x: 766, startPoint y: 375, endPoint x: 766, endPoint y: 380, distance: 5.0
click at [766, 375] on div "Submit Quiz" at bounding box center [768, 375] width 38 height 10
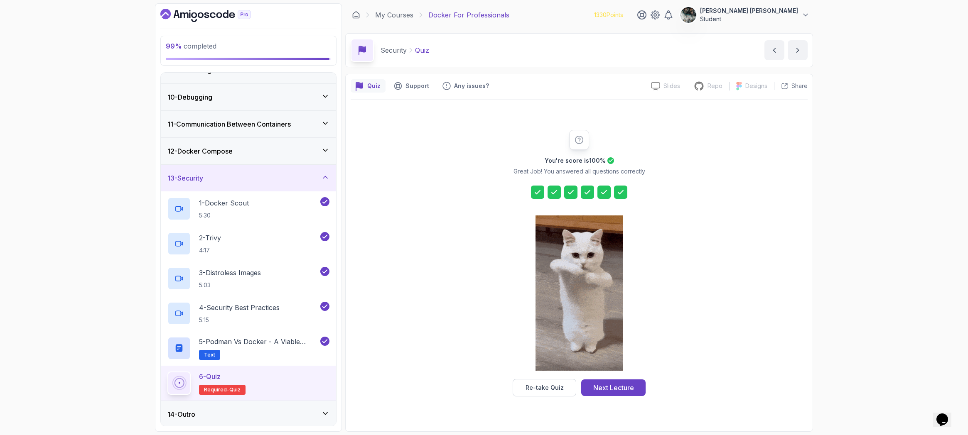
click at [614, 390] on div "Next Lecture" at bounding box center [613, 388] width 41 height 10
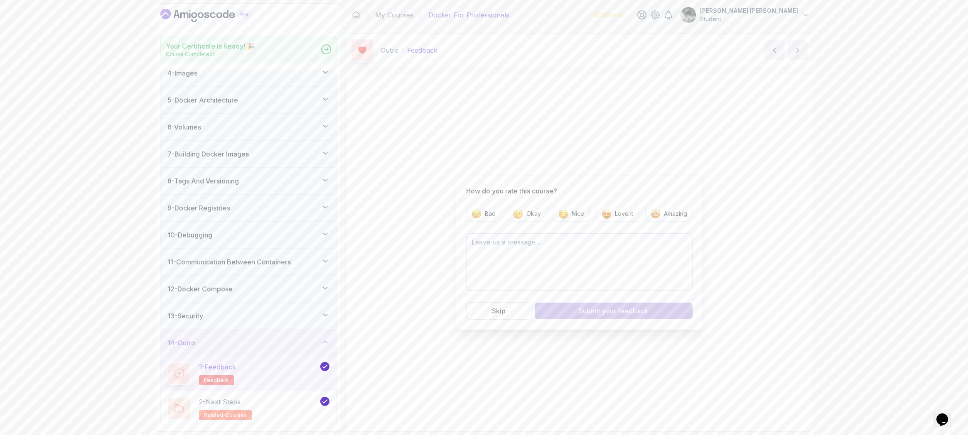
scroll to position [91, 0]
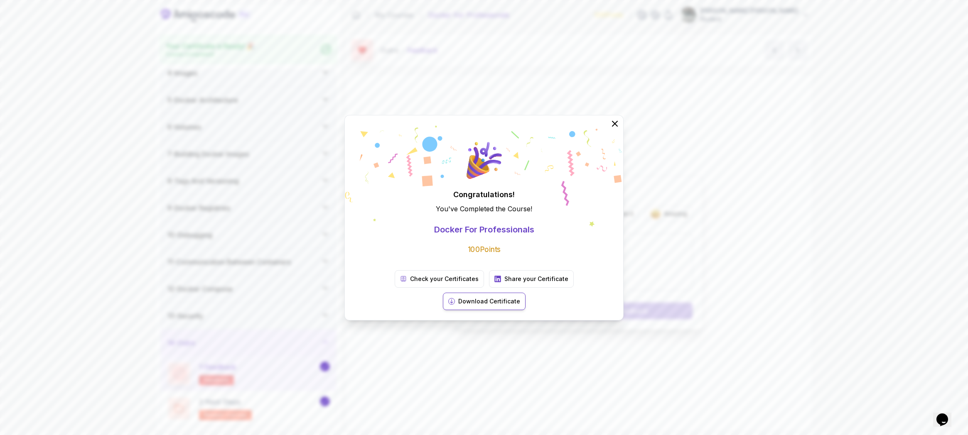
click at [520, 297] on p "Download Certificate" at bounding box center [489, 301] width 62 height 8
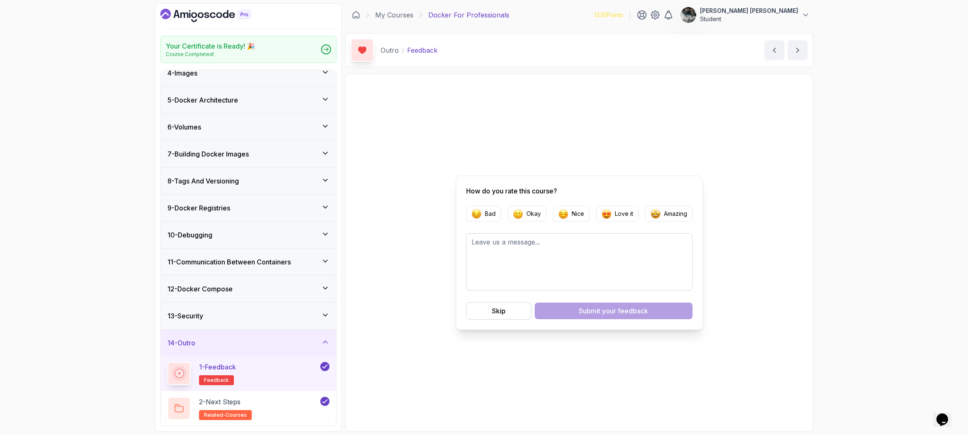
drag, startPoint x: 513, startPoint y: 313, endPoint x: 497, endPoint y: 312, distance: 16.2
click at [513, 313] on button "Skip" at bounding box center [498, 310] width 65 height 17
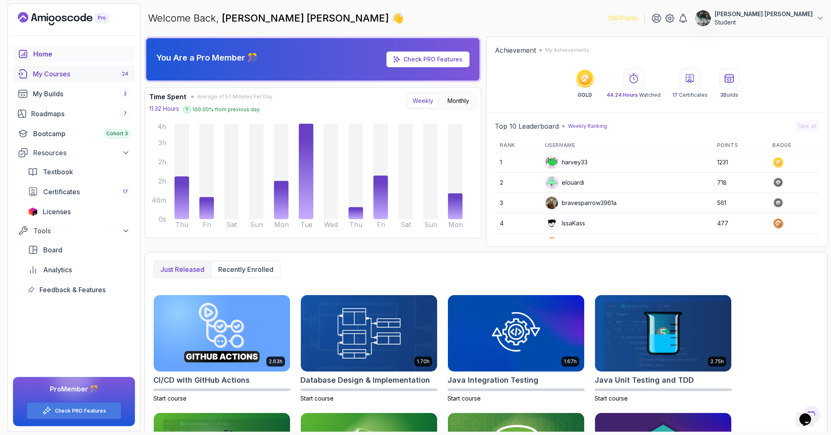
click at [73, 70] on div "My Courses 24" at bounding box center [81, 74] width 97 height 10
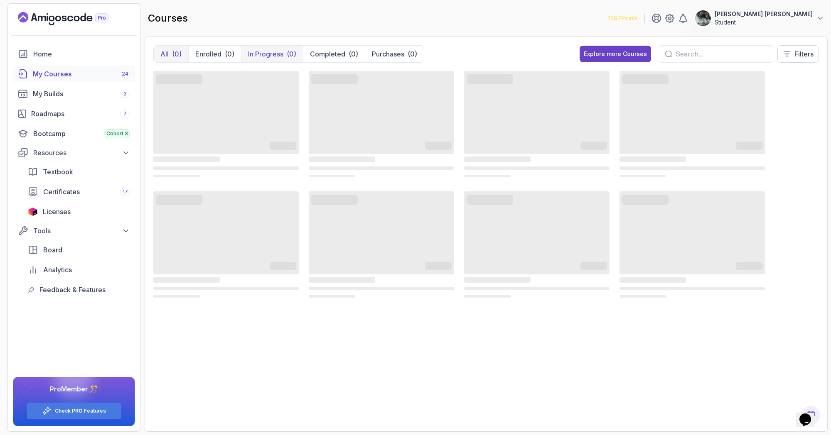
click at [287, 56] on div "(0)" at bounding box center [292, 54] width 10 height 10
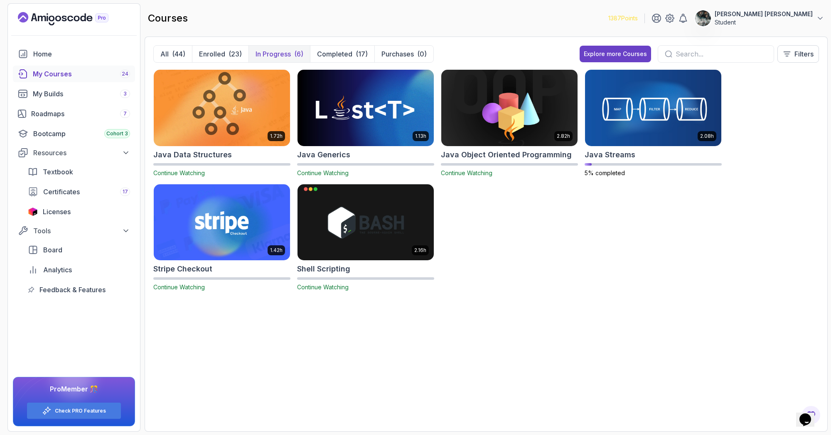
click at [247, 105] on img at bounding box center [221, 108] width 143 height 80
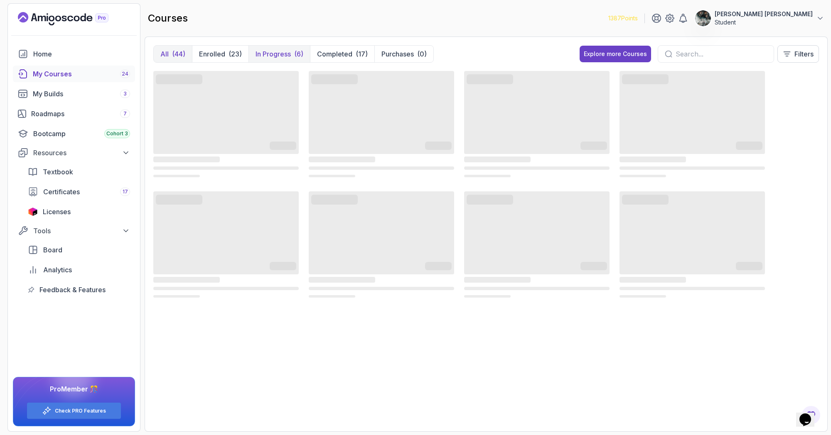
click at [264, 57] on p "In Progress" at bounding box center [273, 54] width 35 height 10
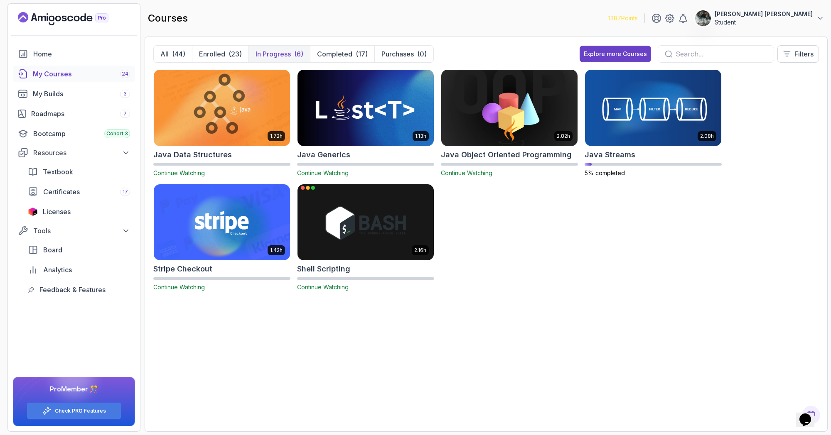
click at [374, 221] on img at bounding box center [365, 222] width 143 height 80
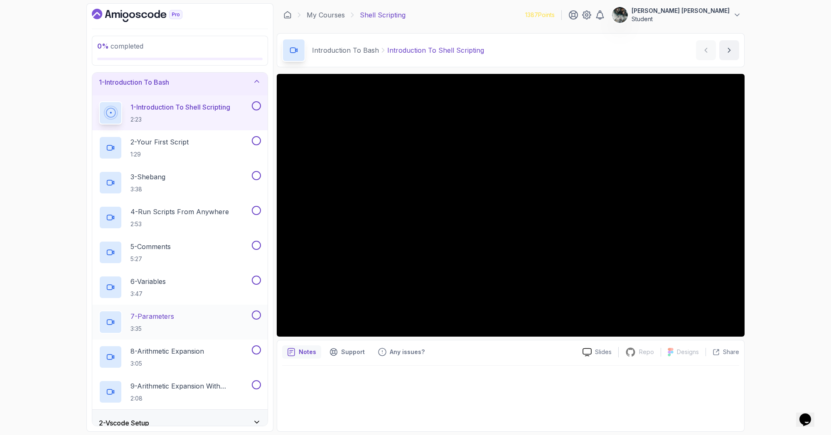
scroll to position [176, 0]
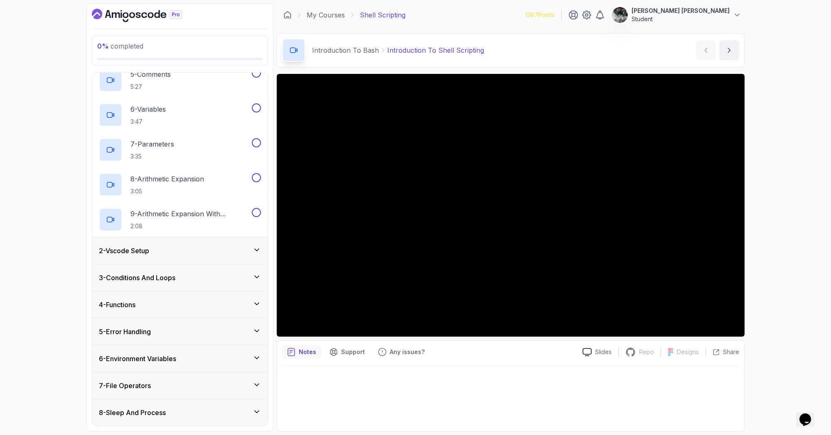
click at [169, 251] on div "2 - Vscode Setup" at bounding box center [180, 251] width 162 height 10
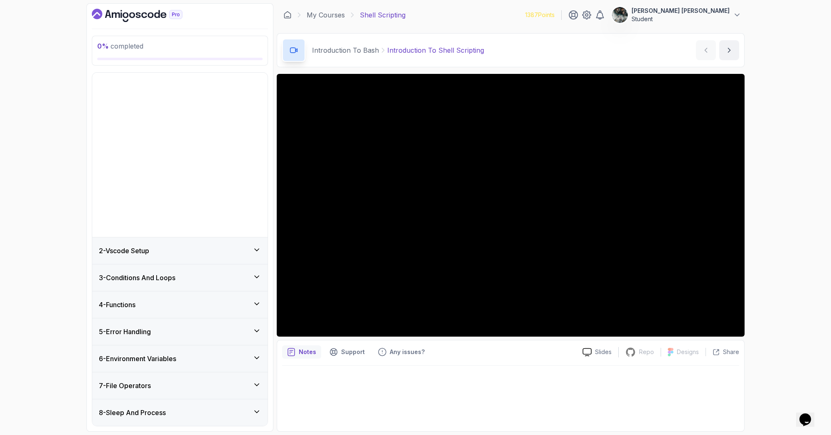
scroll to position [0, 0]
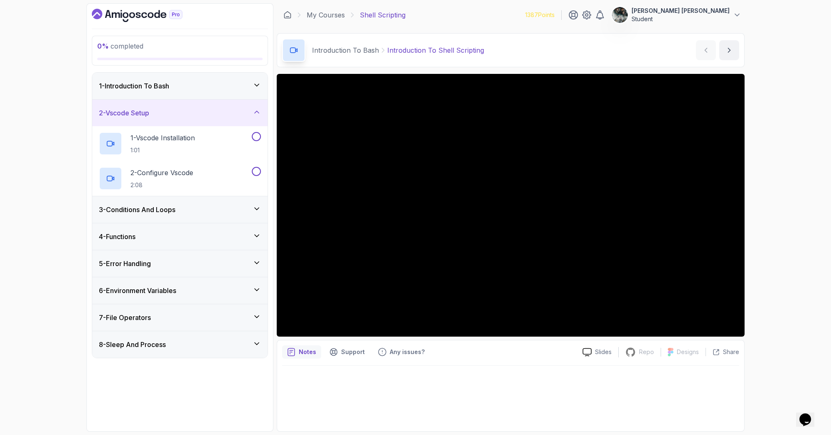
click at [180, 86] on div "1 - Introduction To Bash" at bounding box center [180, 86] width 162 height 10
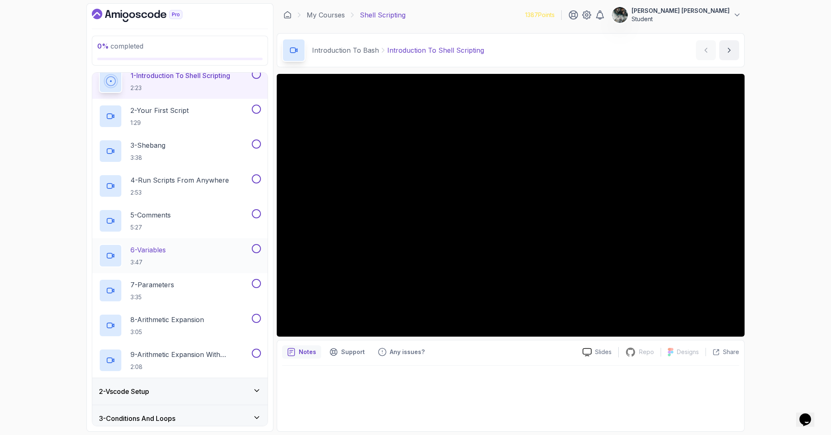
scroll to position [34, 0]
click at [193, 395] on div "2 - Vscode Setup" at bounding box center [180, 393] width 162 height 10
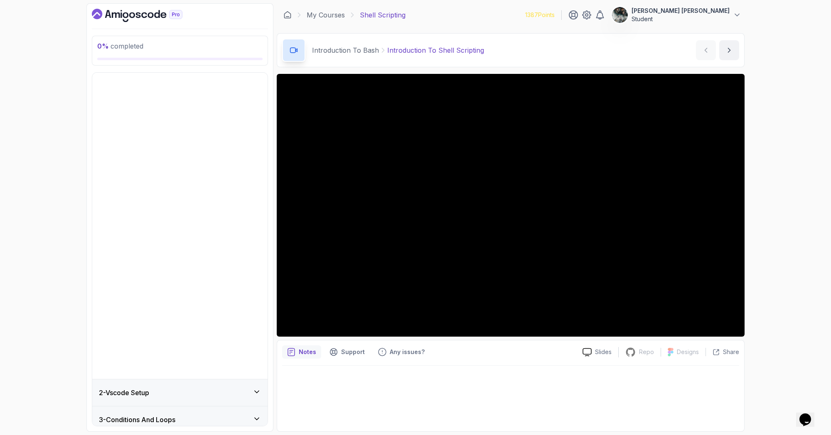
scroll to position [0, 0]
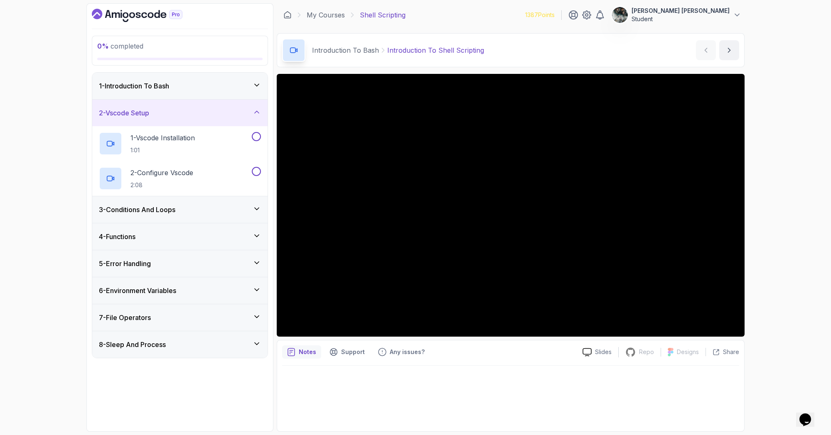
click at [149, 218] on div "3 - Conditions And Loops" at bounding box center [179, 210] width 175 height 27
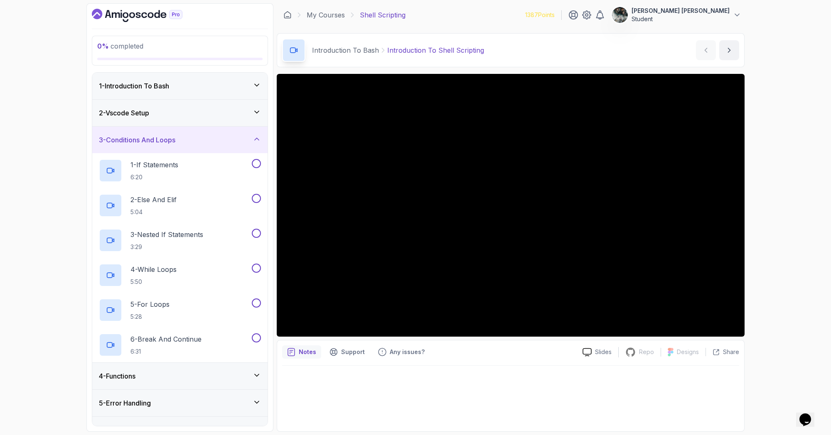
click at [177, 393] on div "5 - Error Handling" at bounding box center [179, 403] width 175 height 27
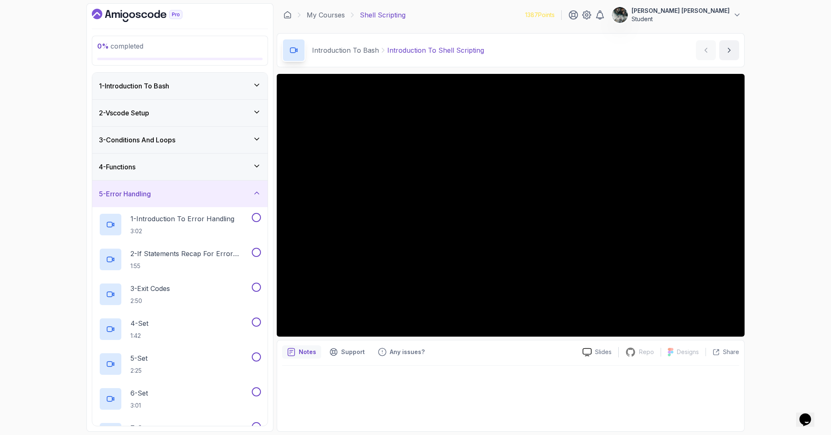
click at [204, 81] on div "1 - Introduction To Bash" at bounding box center [180, 86] width 162 height 10
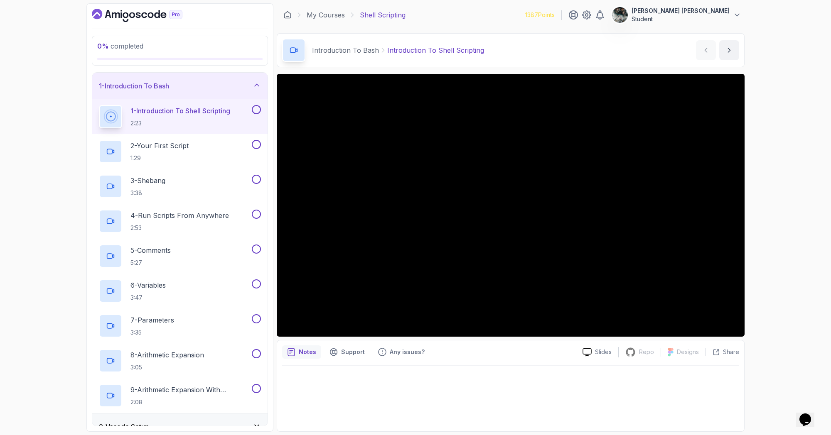
click at [254, 106] on button at bounding box center [256, 109] width 9 height 9
click at [185, 147] on p "2 - Your First Script" at bounding box center [159, 146] width 58 height 10
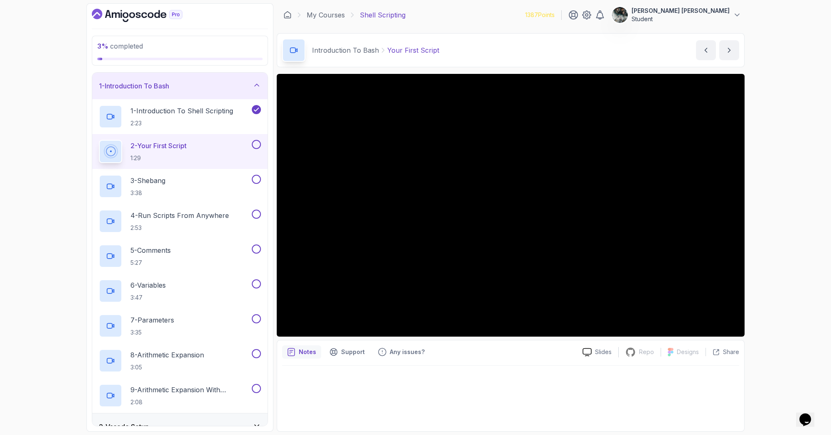
click at [258, 142] on button at bounding box center [256, 144] width 9 height 9
click at [229, 184] on div "3 - Shebang 3:38" at bounding box center [174, 186] width 151 height 23
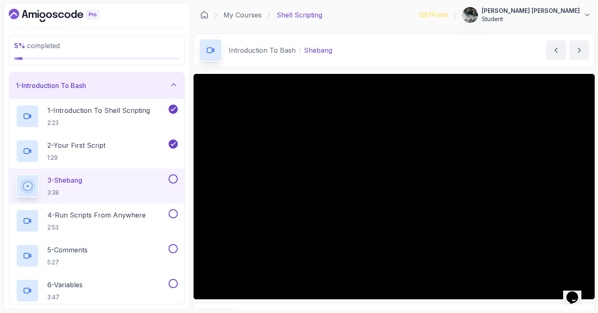
click at [173, 179] on button at bounding box center [173, 178] width 9 height 9
click at [97, 214] on p "4 - Run Scripts From Anywhere" at bounding box center [96, 215] width 98 height 10
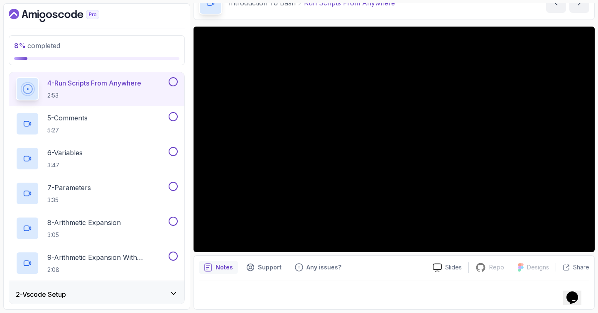
scroll to position [47, 0]
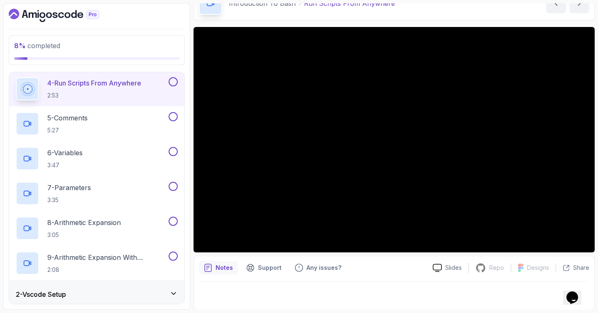
click at [174, 80] on button at bounding box center [173, 81] width 9 height 9
click at [405, 270] on div "Notes Support Any issues?" at bounding box center [312, 267] width 227 height 13
click at [101, 114] on div "5 - Comments 5:27" at bounding box center [91, 123] width 151 height 23
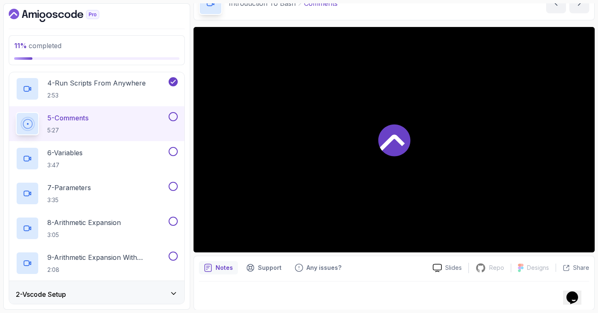
click at [173, 117] on button at bounding box center [173, 116] width 9 height 9
click at [176, 118] on icon at bounding box center [173, 117] width 7 height 8
click at [170, 116] on button at bounding box center [173, 116] width 9 height 9
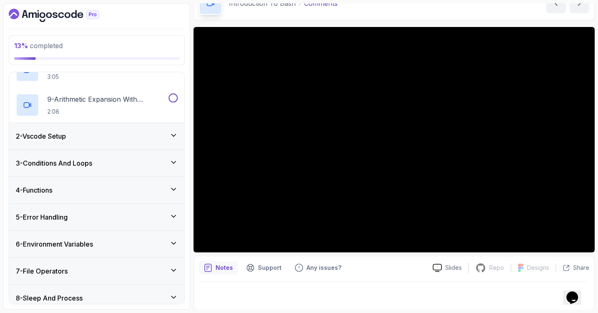
scroll to position [275, 0]
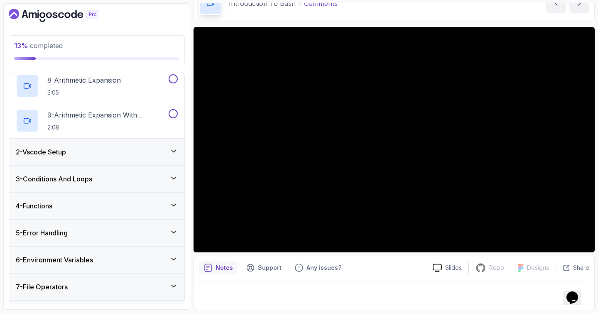
click at [74, 138] on div "2 - Vscode Setup" at bounding box center [96, 151] width 175 height 27
click at [78, 149] on div "2 - Vscode Setup" at bounding box center [97, 152] width 162 height 10
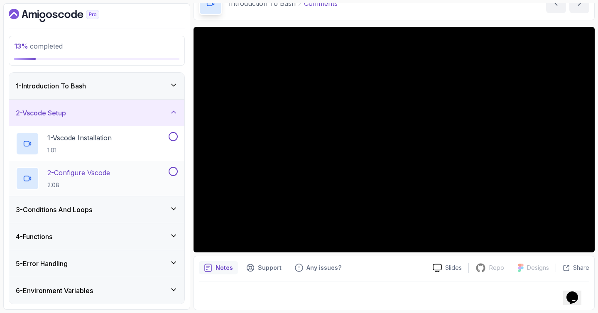
scroll to position [2, 0]
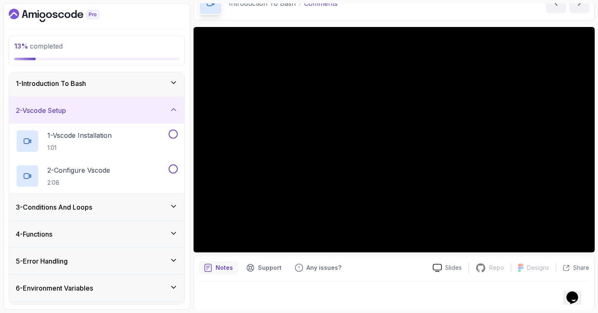
click at [73, 206] on h3 "3 - Conditions And Loops" at bounding box center [54, 207] width 76 height 10
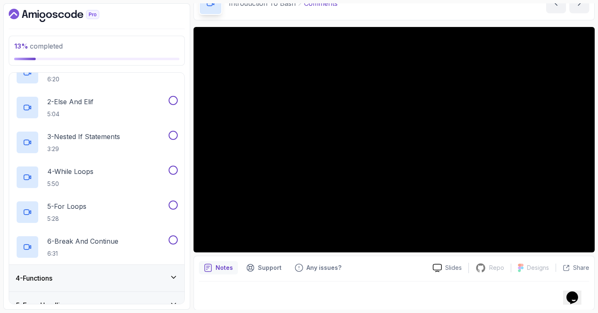
scroll to position [4, 0]
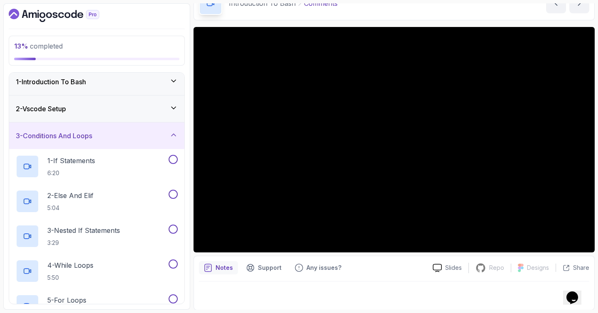
click at [119, 131] on div "3 - Conditions And Loops" at bounding box center [97, 136] width 162 height 10
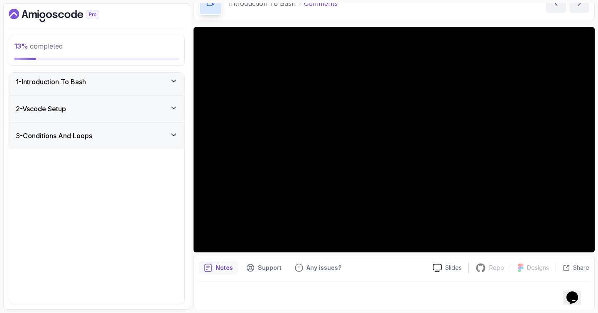
scroll to position [0, 0]
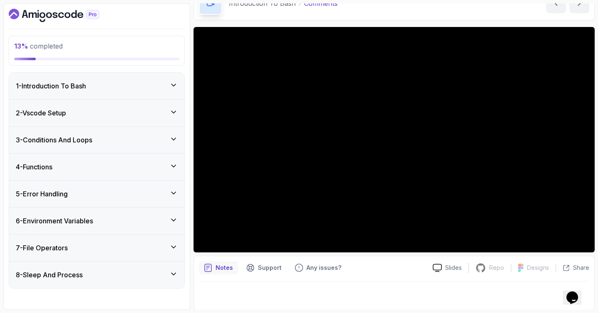
click at [83, 91] on div "1 - Introduction To Bash" at bounding box center [96, 86] width 175 height 27
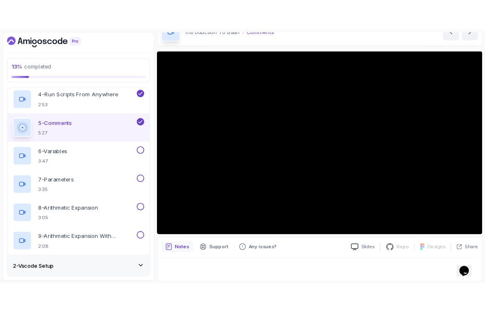
scroll to position [47, 0]
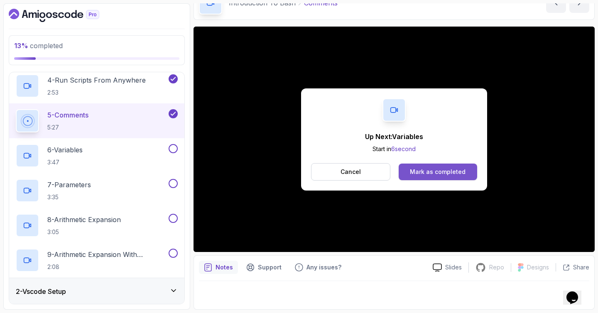
click at [469, 175] on button "Mark as completed" at bounding box center [438, 172] width 79 height 17
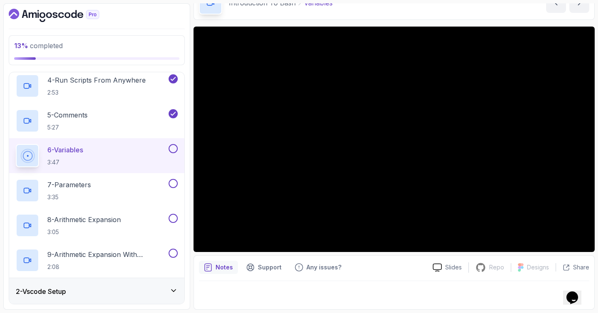
click at [176, 150] on button at bounding box center [173, 148] width 9 height 9
click at [106, 187] on div "7 - Parameters 3:35" at bounding box center [91, 190] width 151 height 23
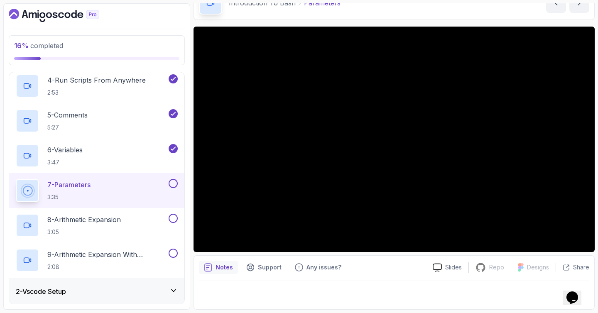
click at [176, 184] on button at bounding box center [173, 183] width 9 height 9
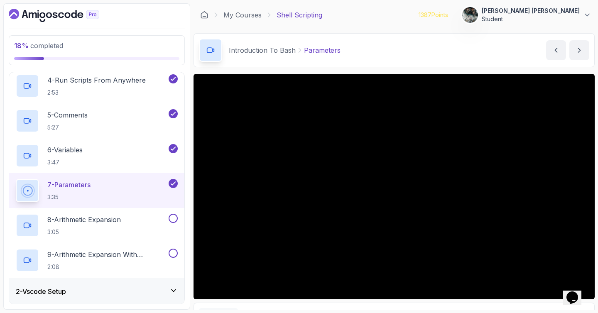
scroll to position [0, 0]
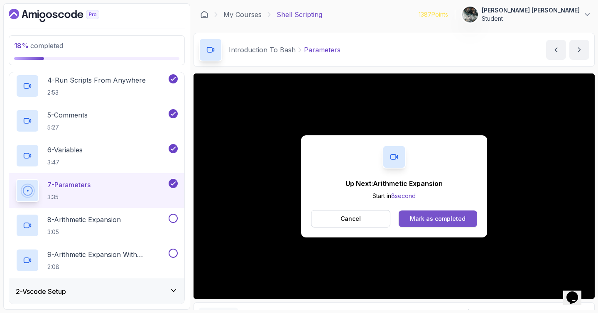
click at [432, 212] on button "Mark as completed" at bounding box center [438, 219] width 79 height 17
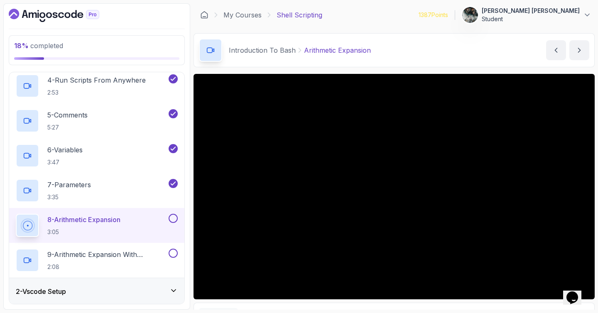
click at [170, 218] on button at bounding box center [173, 218] width 9 height 9
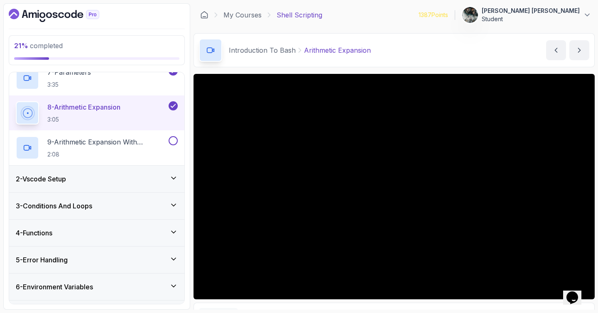
scroll to position [256, 0]
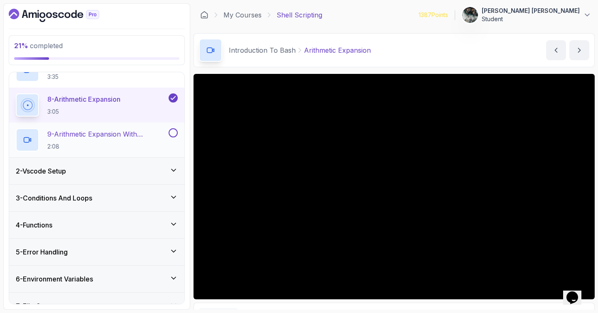
click at [93, 143] on p "2:08" at bounding box center [107, 147] width 120 height 8
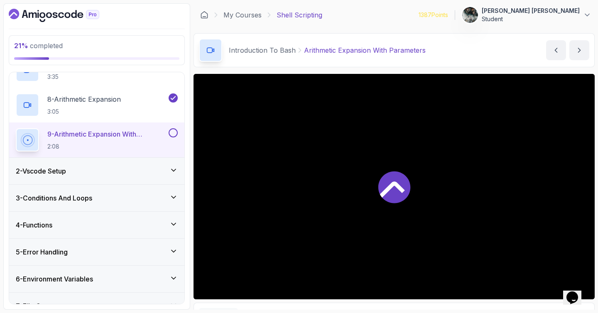
click at [174, 133] on button at bounding box center [173, 132] width 9 height 9
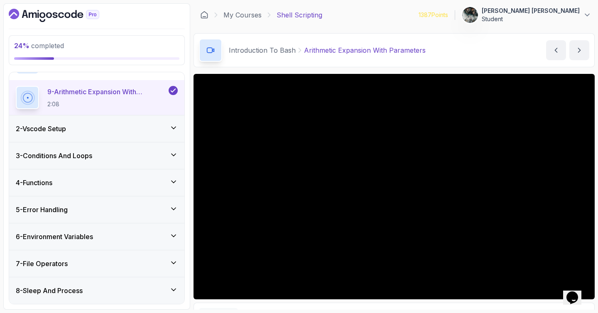
click at [98, 269] on div "7 - File Operators" at bounding box center [96, 264] width 175 height 27
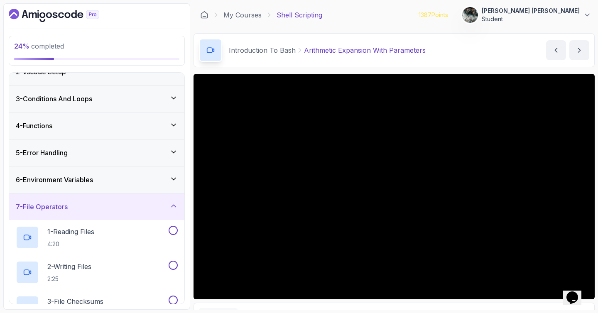
scroll to position [0, 0]
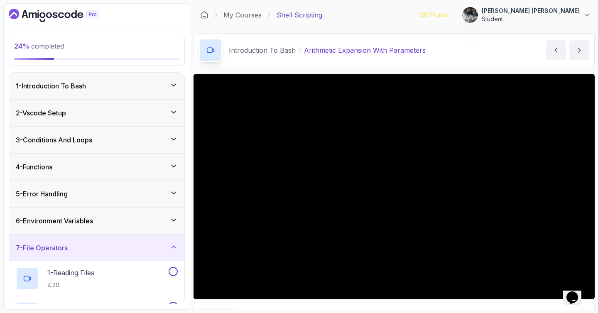
click at [85, 108] on div "2 - Vscode Setup" at bounding box center [97, 113] width 162 height 10
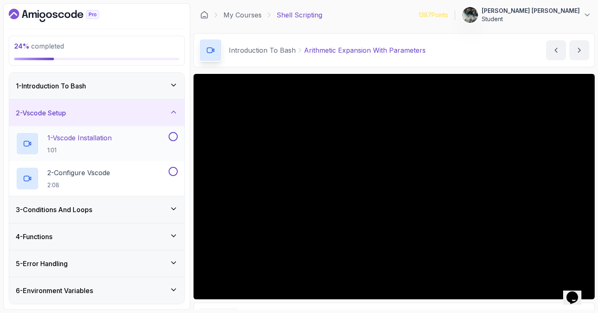
click at [173, 135] on button at bounding box center [173, 136] width 9 height 9
click at [92, 85] on div "1 - Introduction To Bash" at bounding box center [97, 86] width 162 height 10
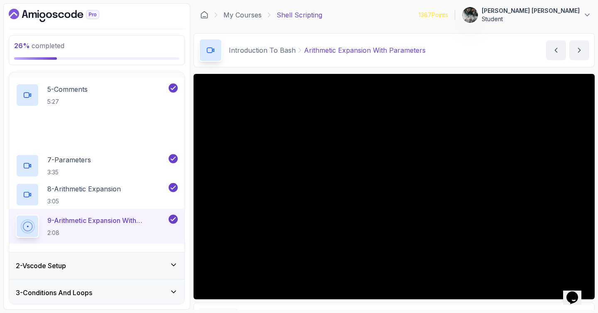
scroll to position [172, 0]
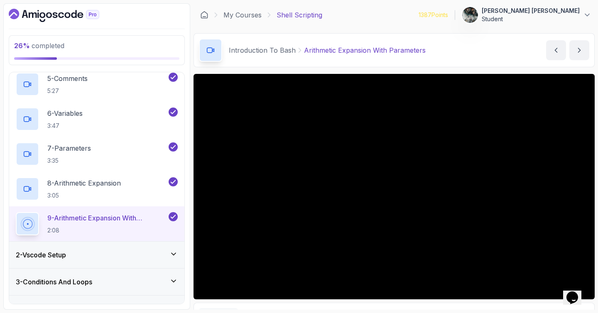
click at [101, 264] on div "2 - Vscode Setup" at bounding box center [96, 255] width 175 height 27
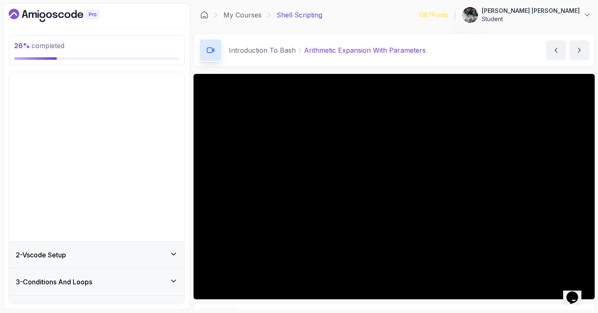
scroll to position [0, 0]
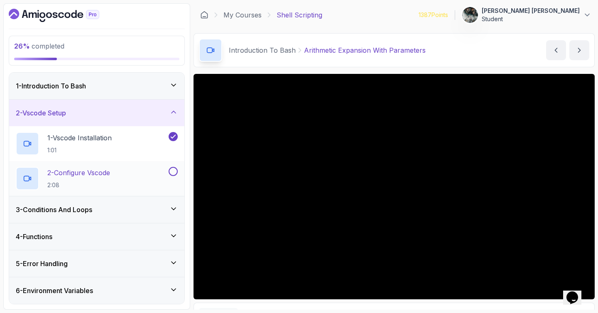
click at [91, 173] on p "2 - Configure Vscode" at bounding box center [78, 173] width 63 height 10
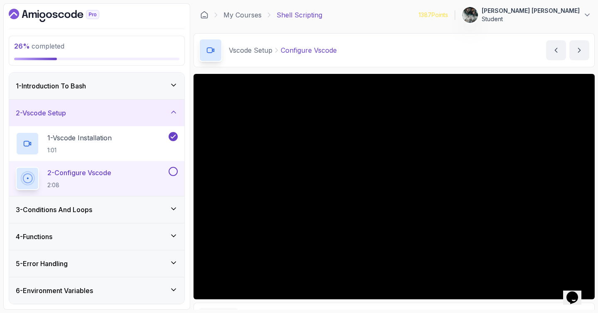
click at [173, 172] on button at bounding box center [173, 171] width 9 height 9
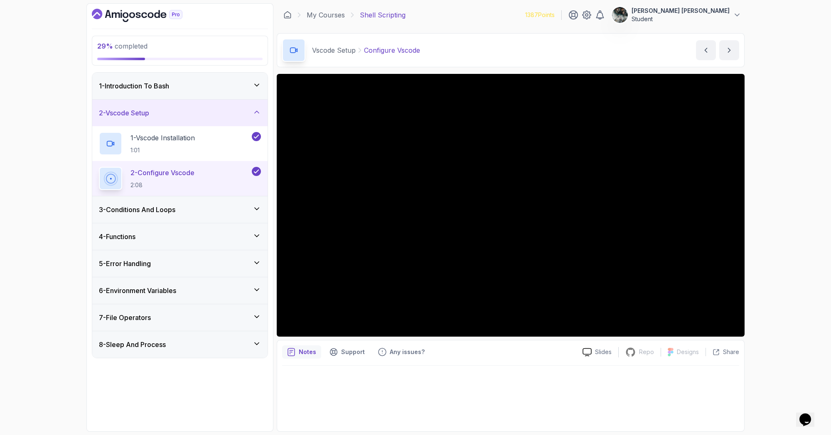
click at [184, 211] on div "3 - Conditions And Loops" at bounding box center [180, 210] width 162 height 10
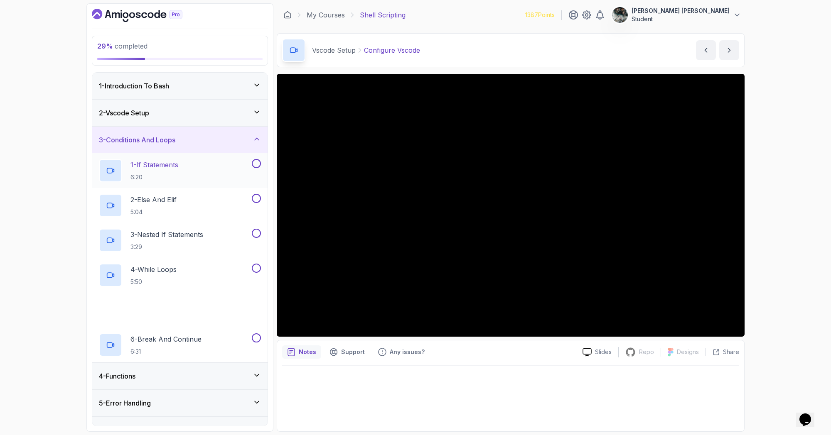
click at [219, 172] on div "1 - If Statements 6:20" at bounding box center [174, 170] width 151 height 23
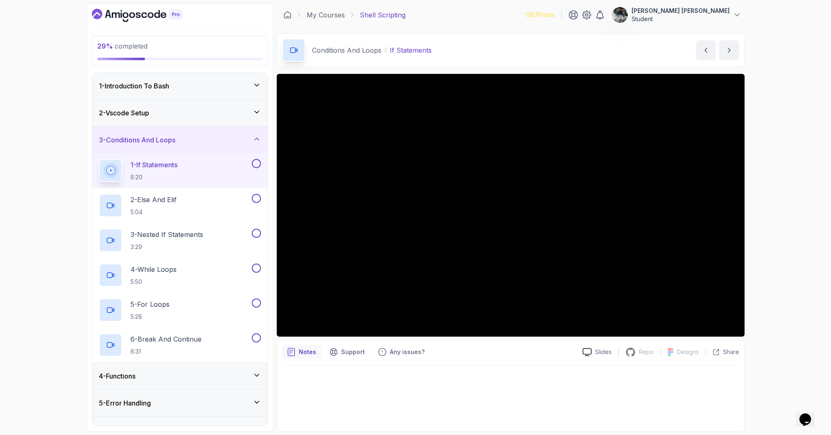
click at [216, 137] on div "3 - Conditions And Loops" at bounding box center [180, 140] width 162 height 10
